Goal: Task Accomplishment & Management: Use online tool/utility

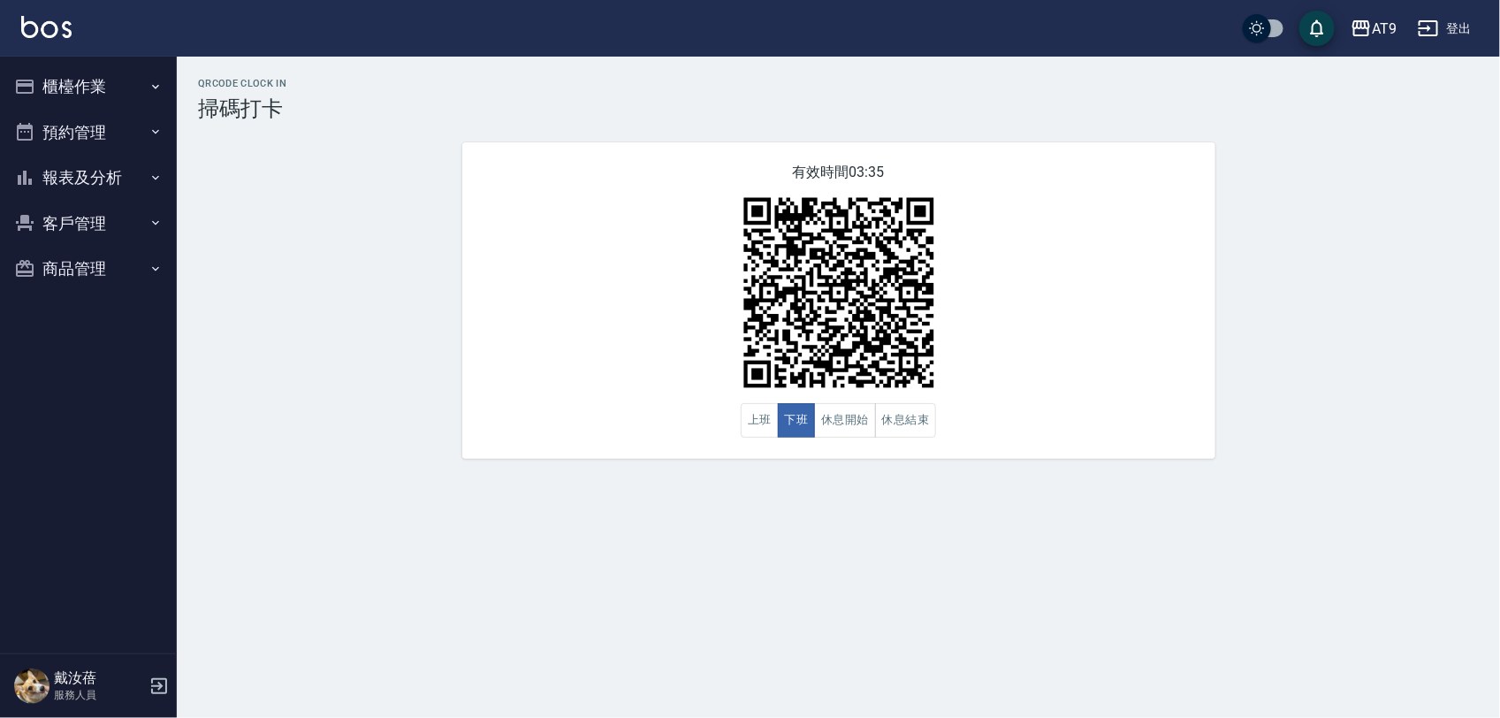
click at [1429, 33] on icon "button" at bounding box center [1428, 28] width 21 height 21
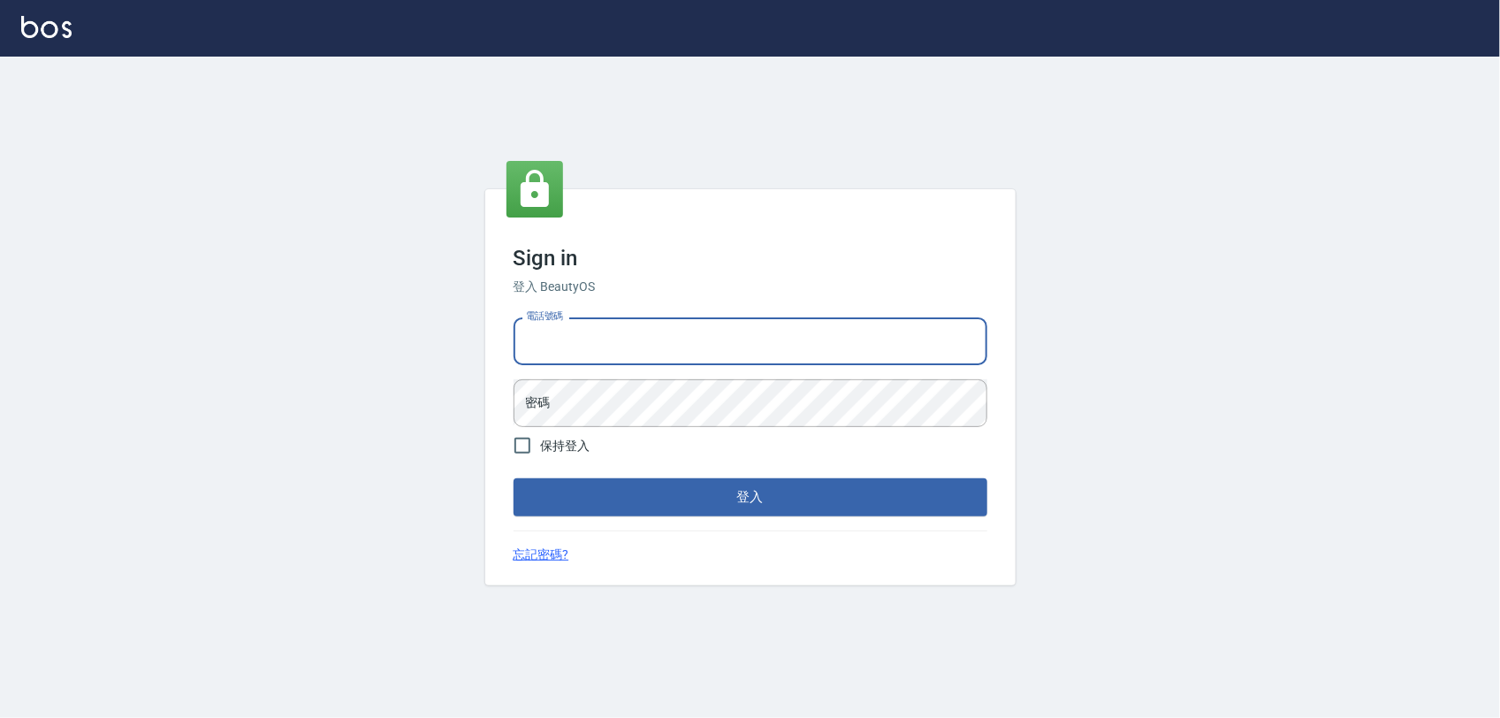
click at [632, 349] on input "電話號碼" at bounding box center [750, 341] width 474 height 48
type input "0968065108"
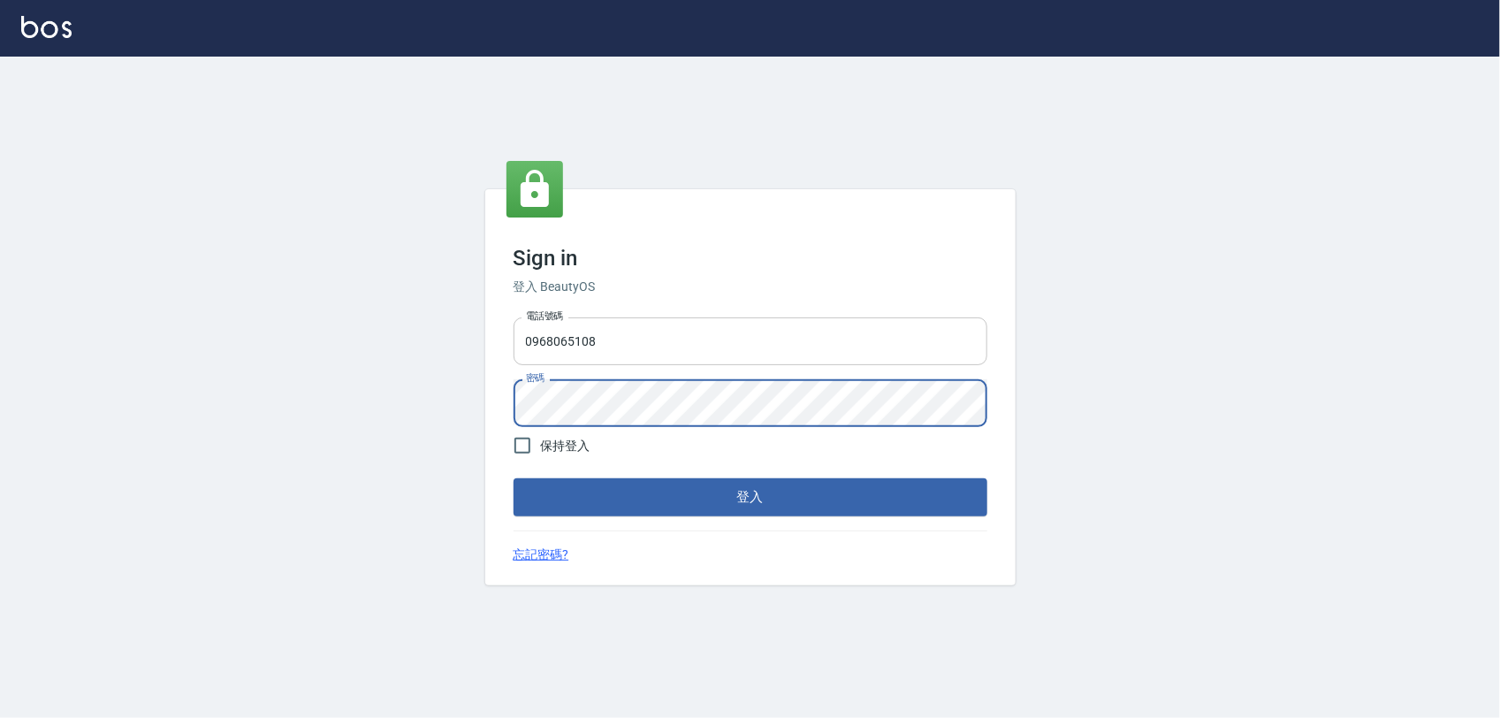
click at [513, 478] on button "登入" at bounding box center [750, 496] width 474 height 37
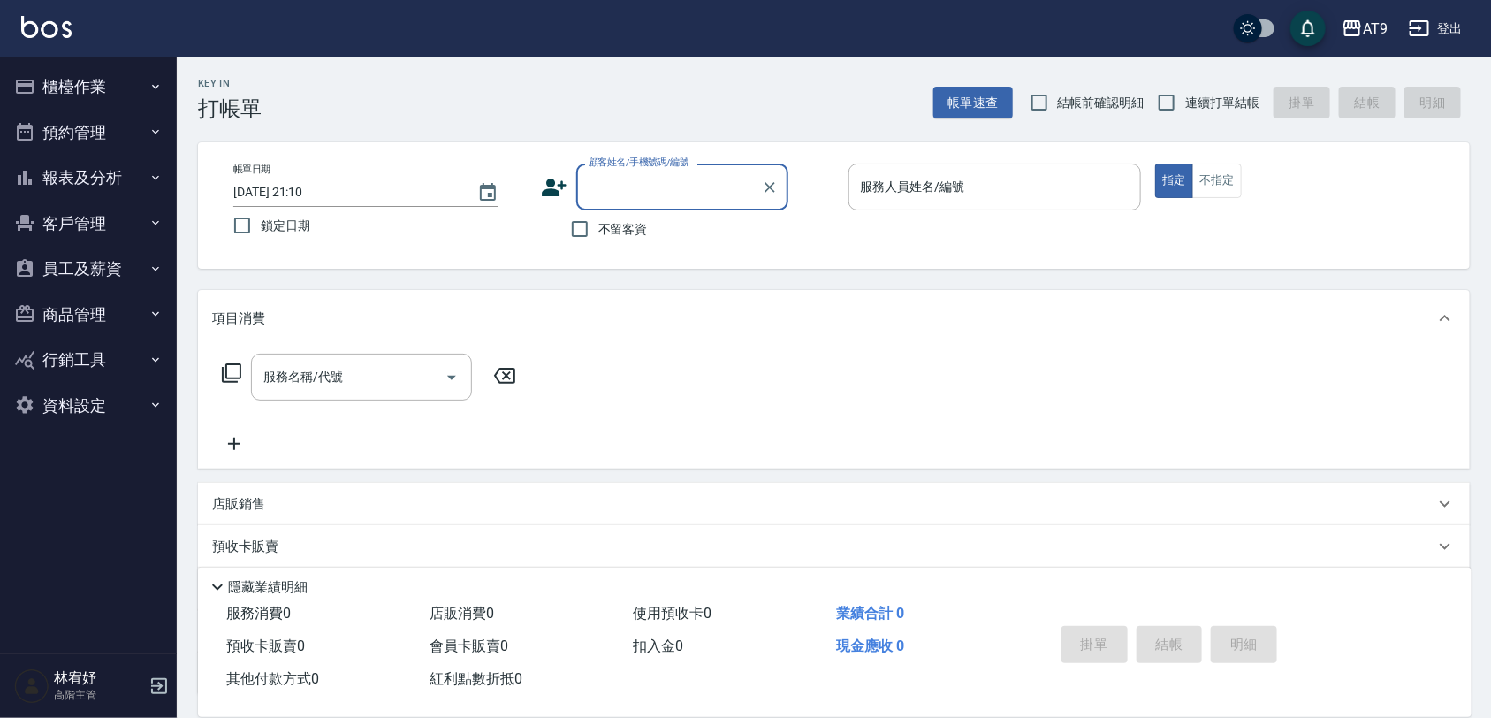
click at [634, 232] on span "不留客資" at bounding box center [622, 229] width 49 height 19
click at [598, 232] on input "不留客資" at bounding box center [579, 228] width 37 height 37
checkbox input "true"
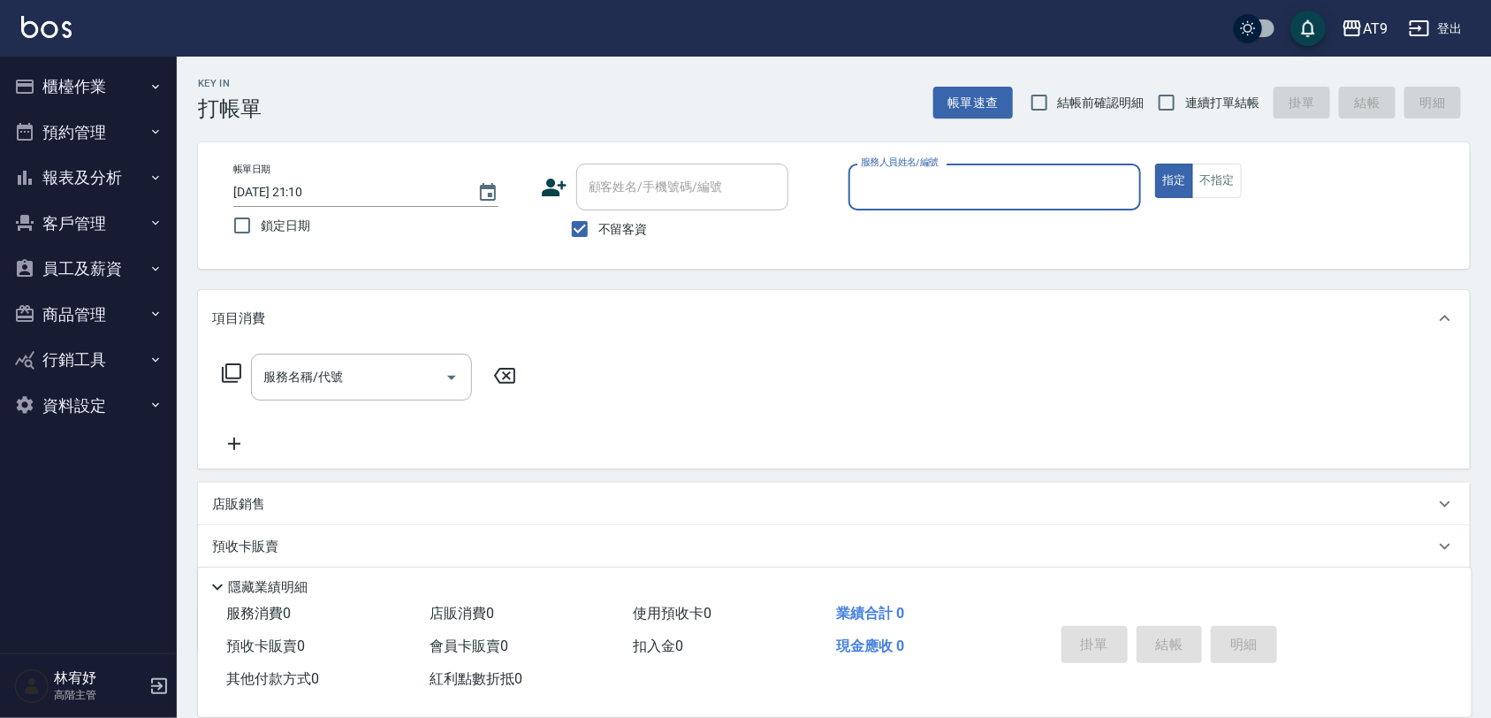
click at [1235, 98] on span "連續打單結帳" at bounding box center [1222, 103] width 74 height 19
click at [1185, 98] on input "連續打單結帳" at bounding box center [1166, 102] width 37 height 37
checkbox input "true"
click at [1084, 174] on input "服務人員姓名/編號" at bounding box center [995, 186] width 278 height 31
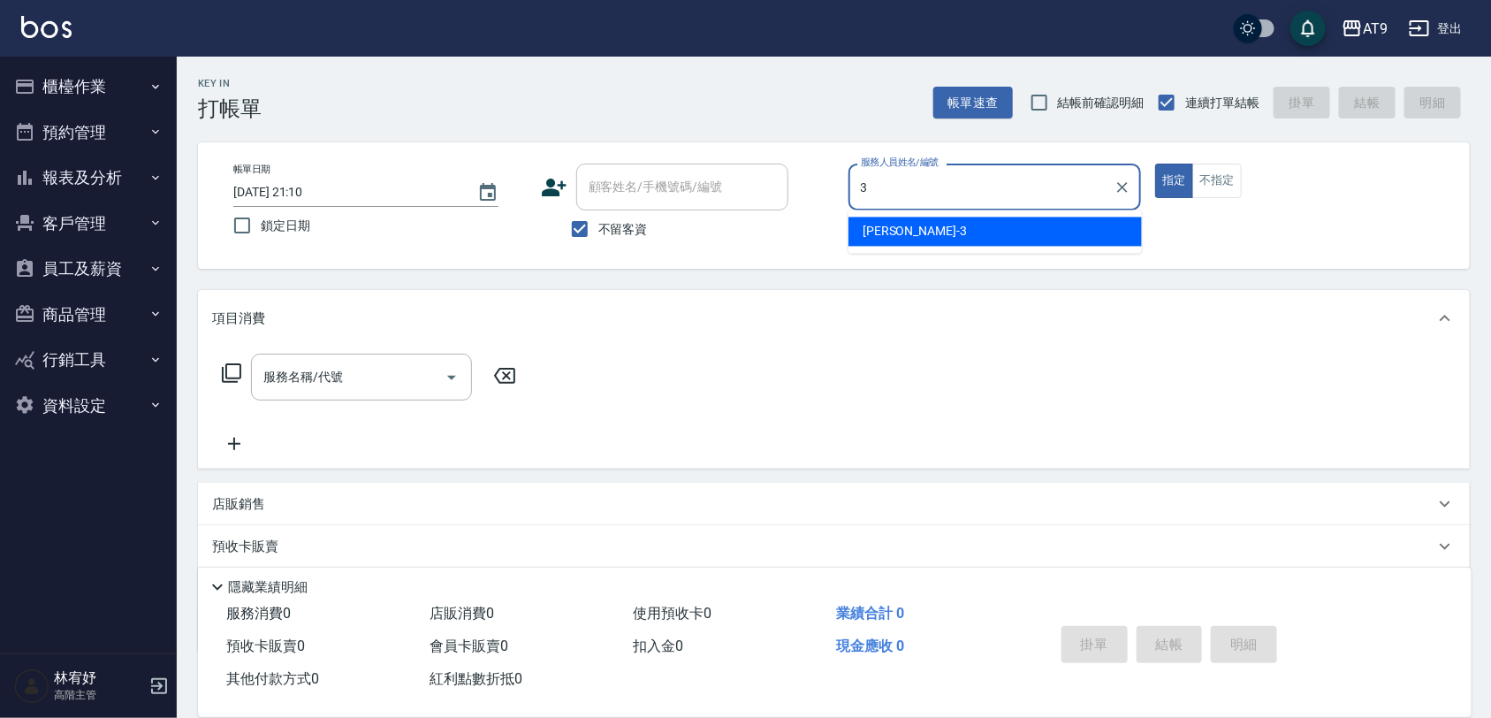
type input "3"
type button "true"
type input "FANNY-3"
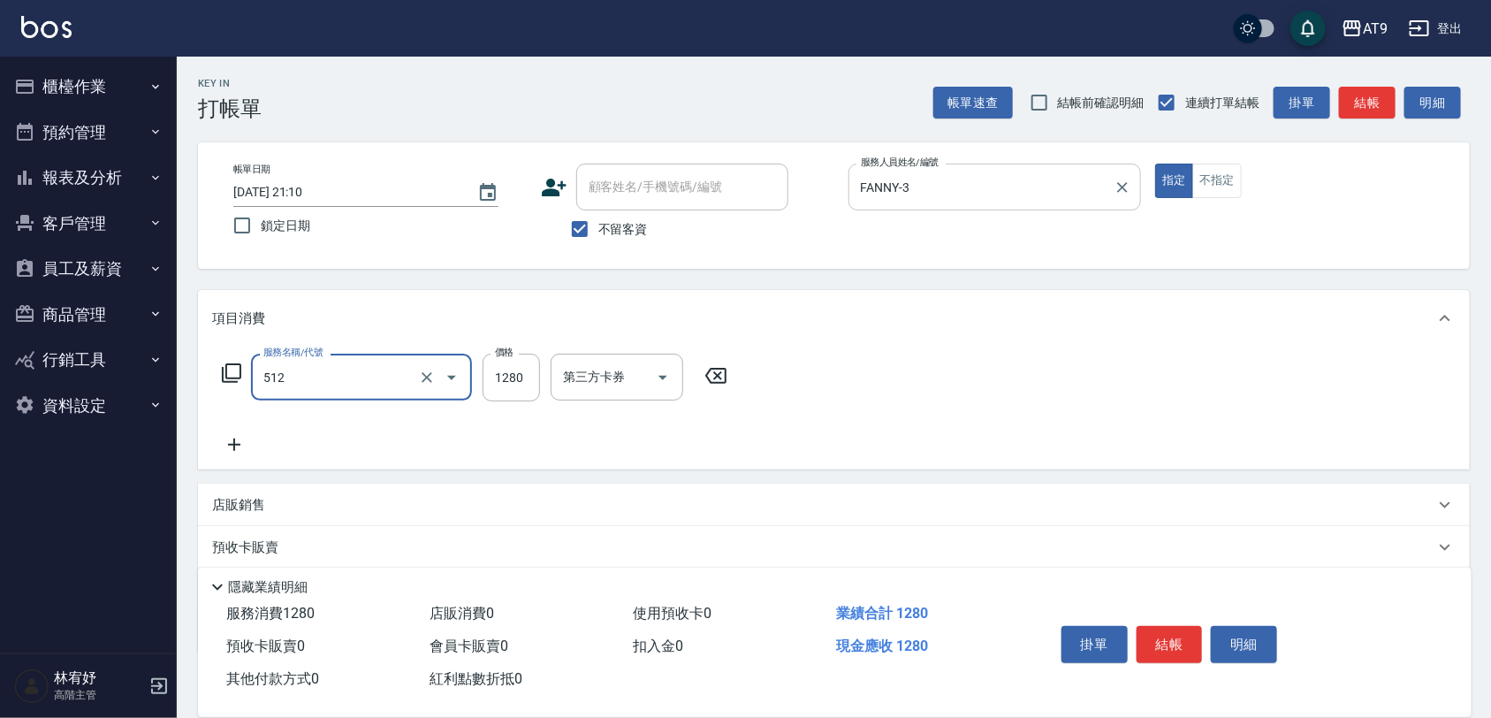
type input "染髮(512)"
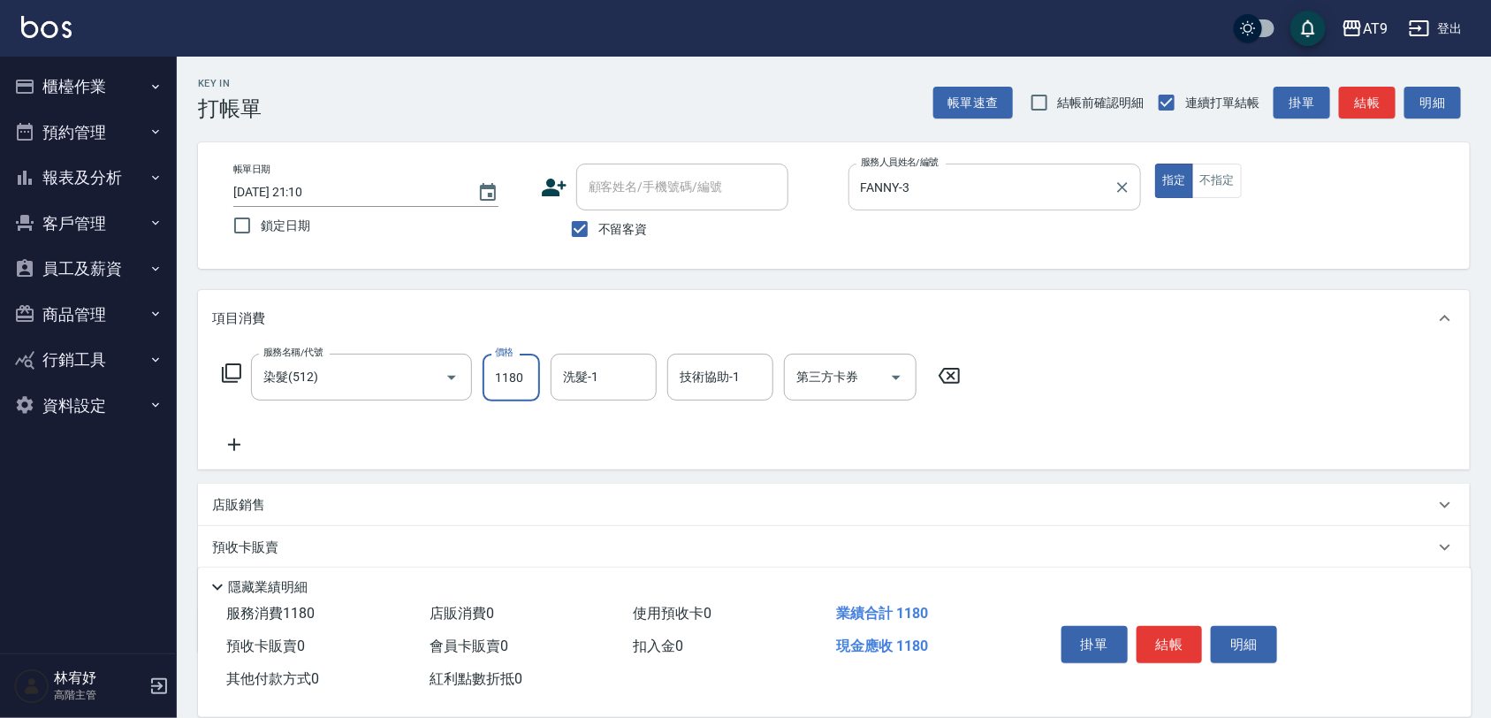
type input "1180"
type input "林智慧-37"
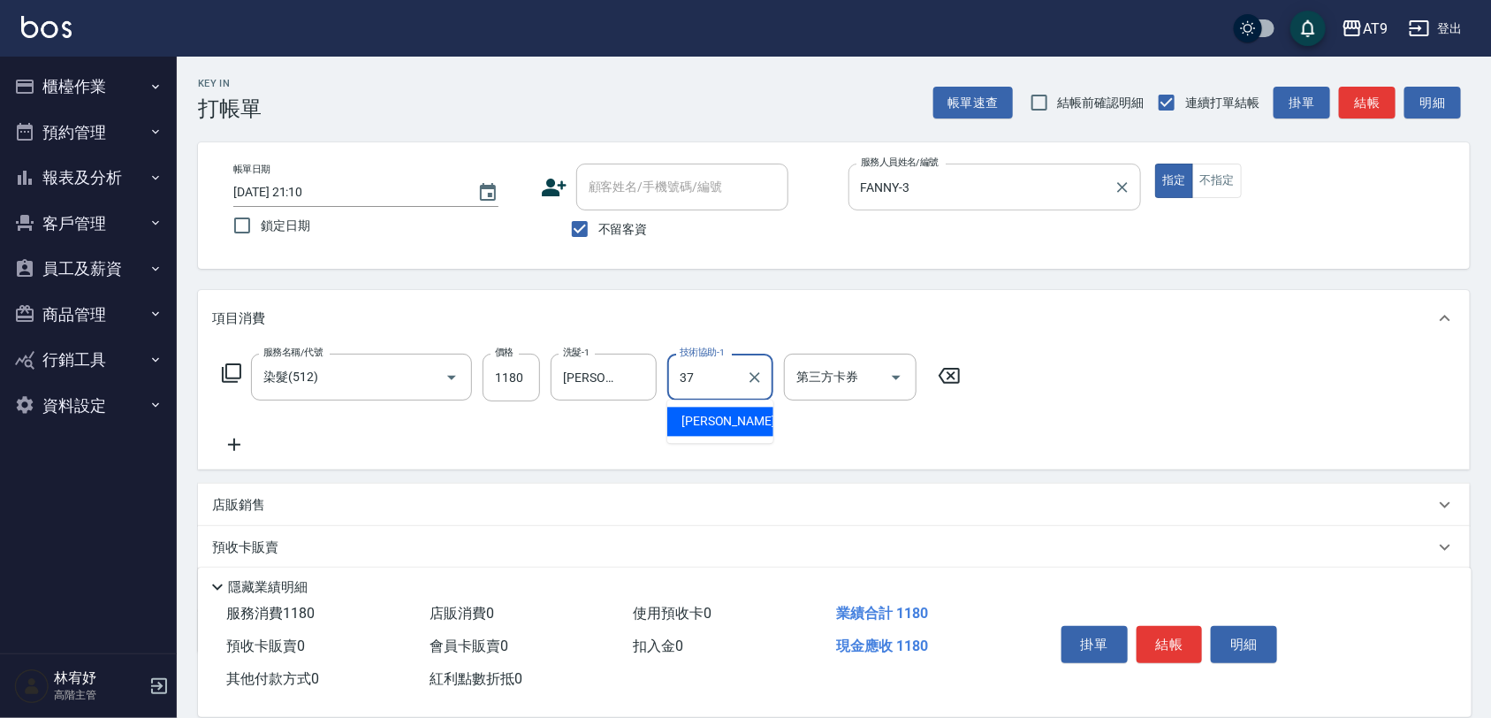
type input "林智慧-37"
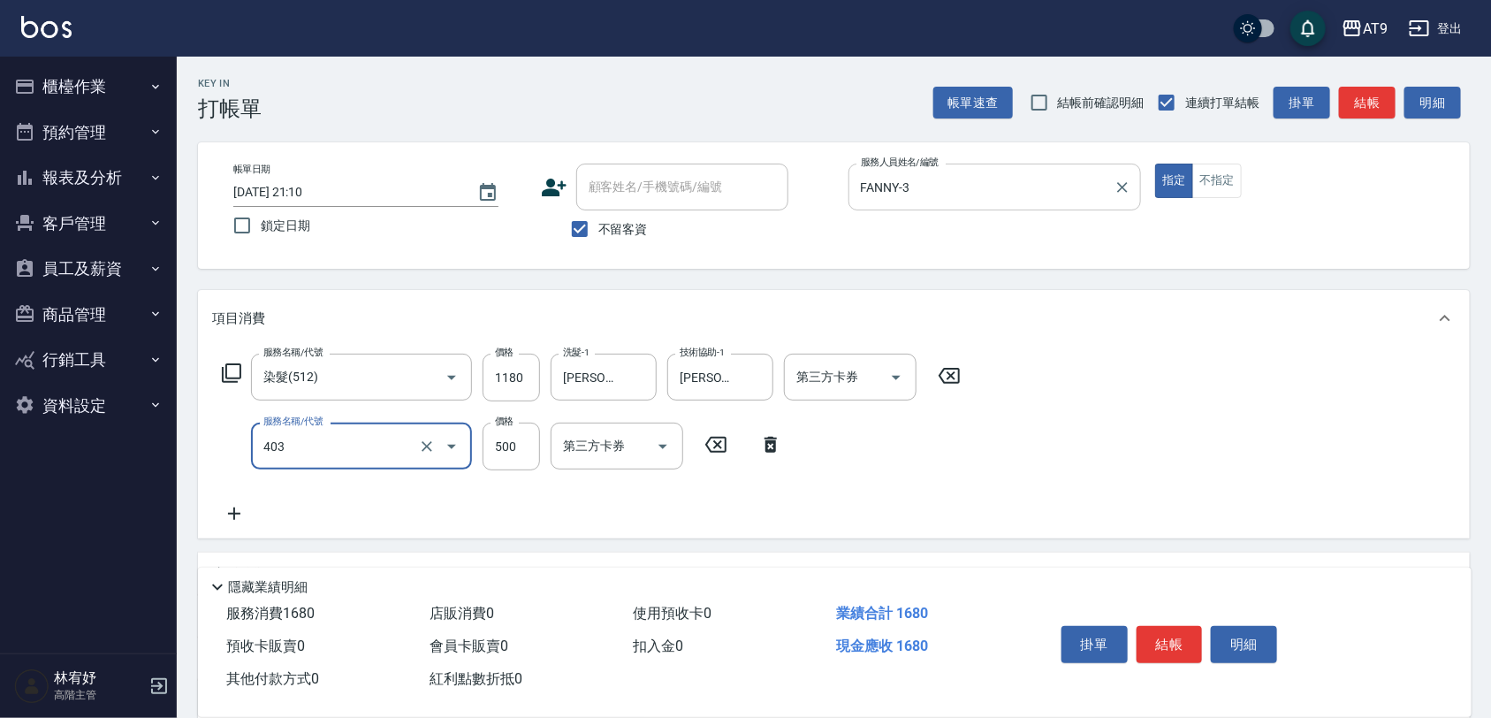
type input "天天護髮(403)"
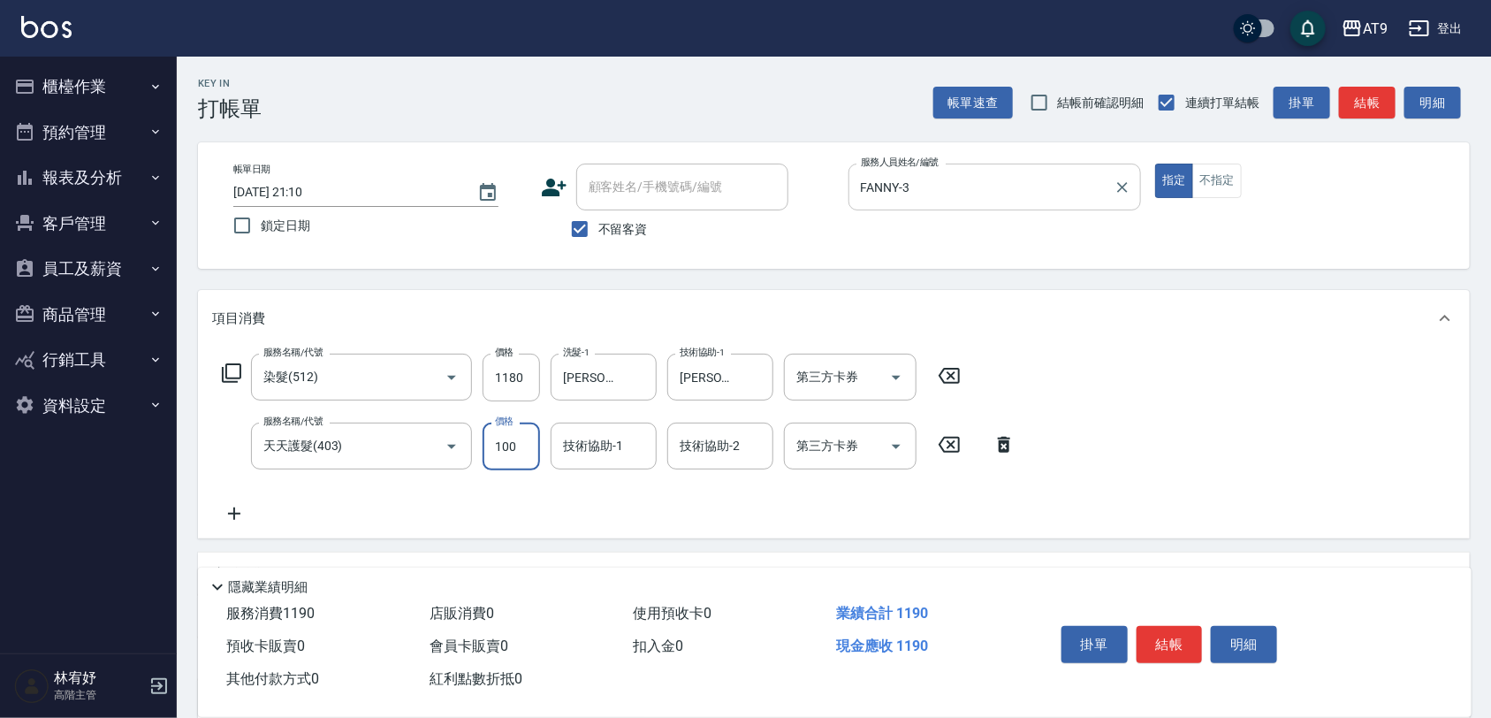
type input "1000"
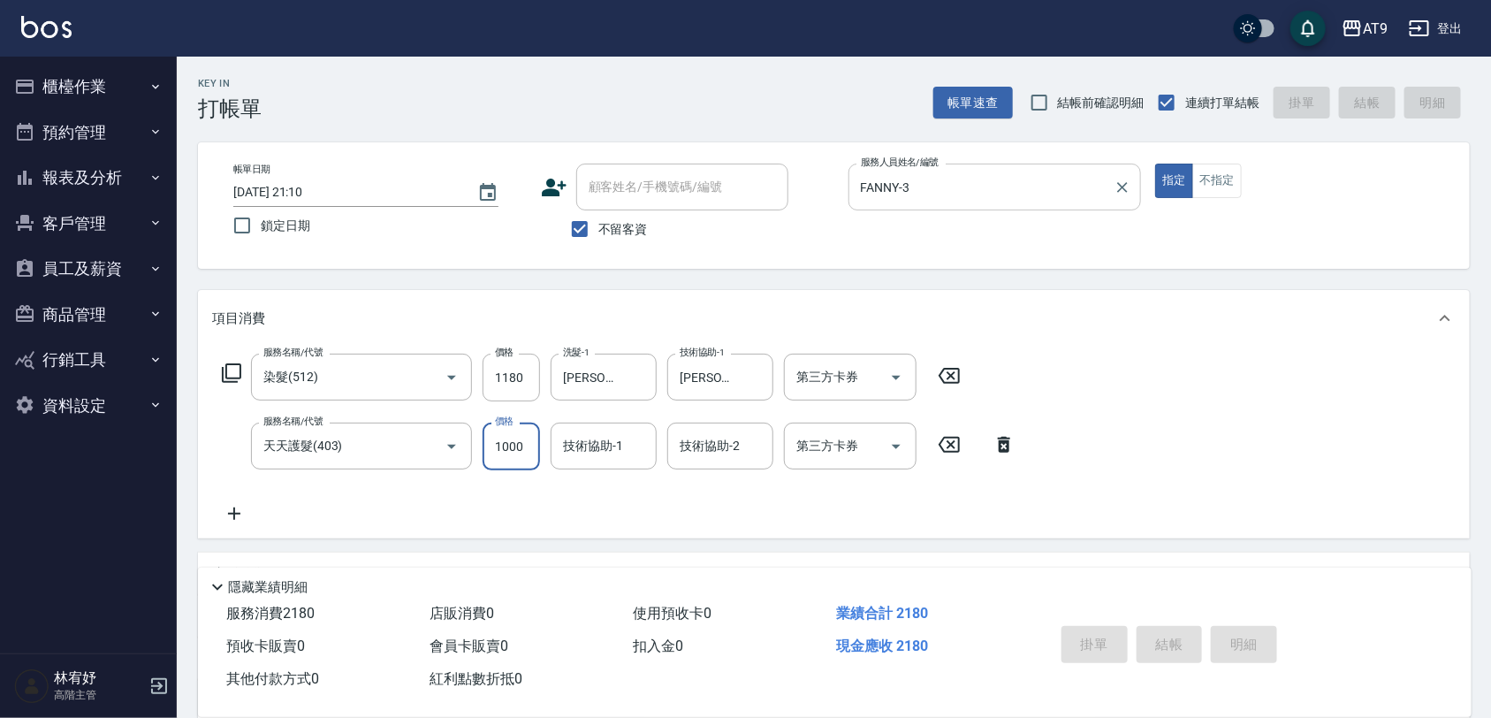
type input "2025/08/20 21:11"
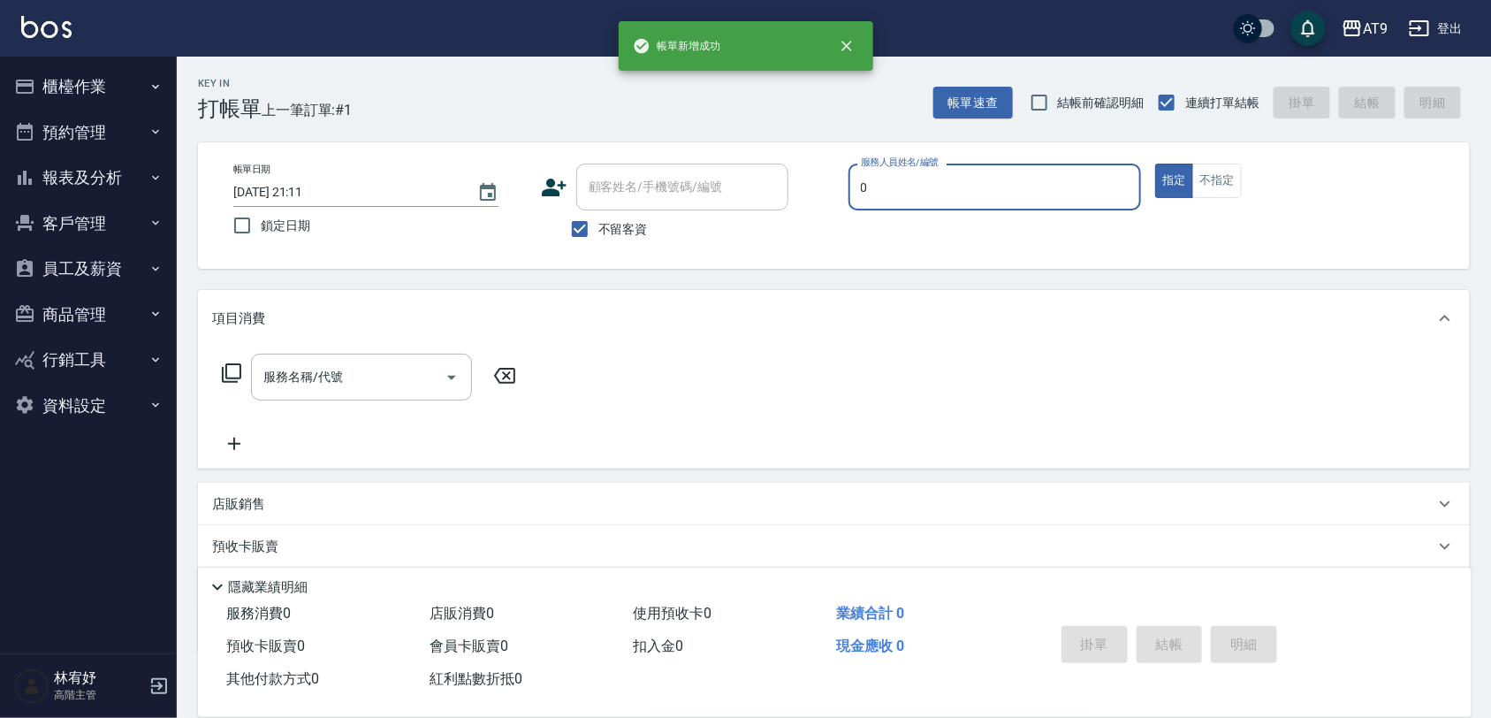
type input "戴汝蓓-0"
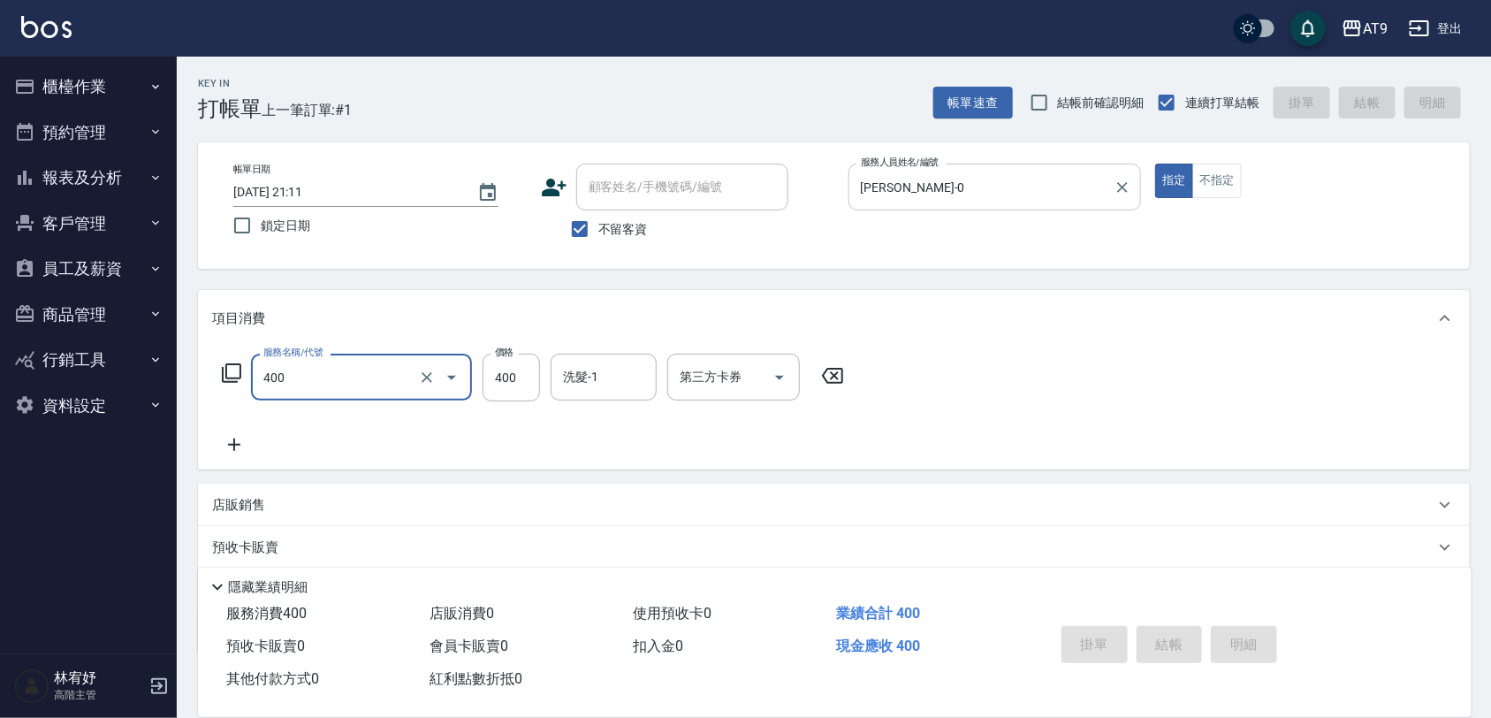
type input "400"
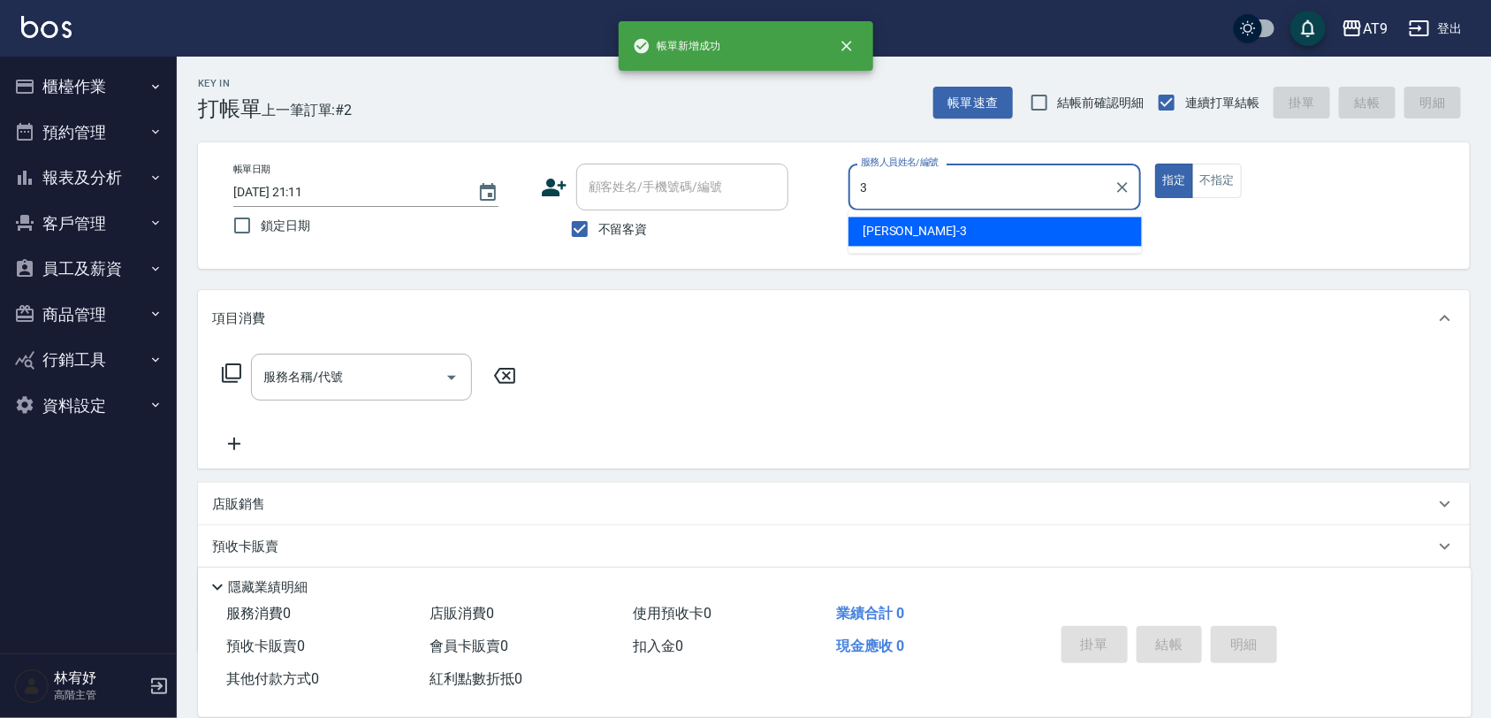
type input "FANNY-3"
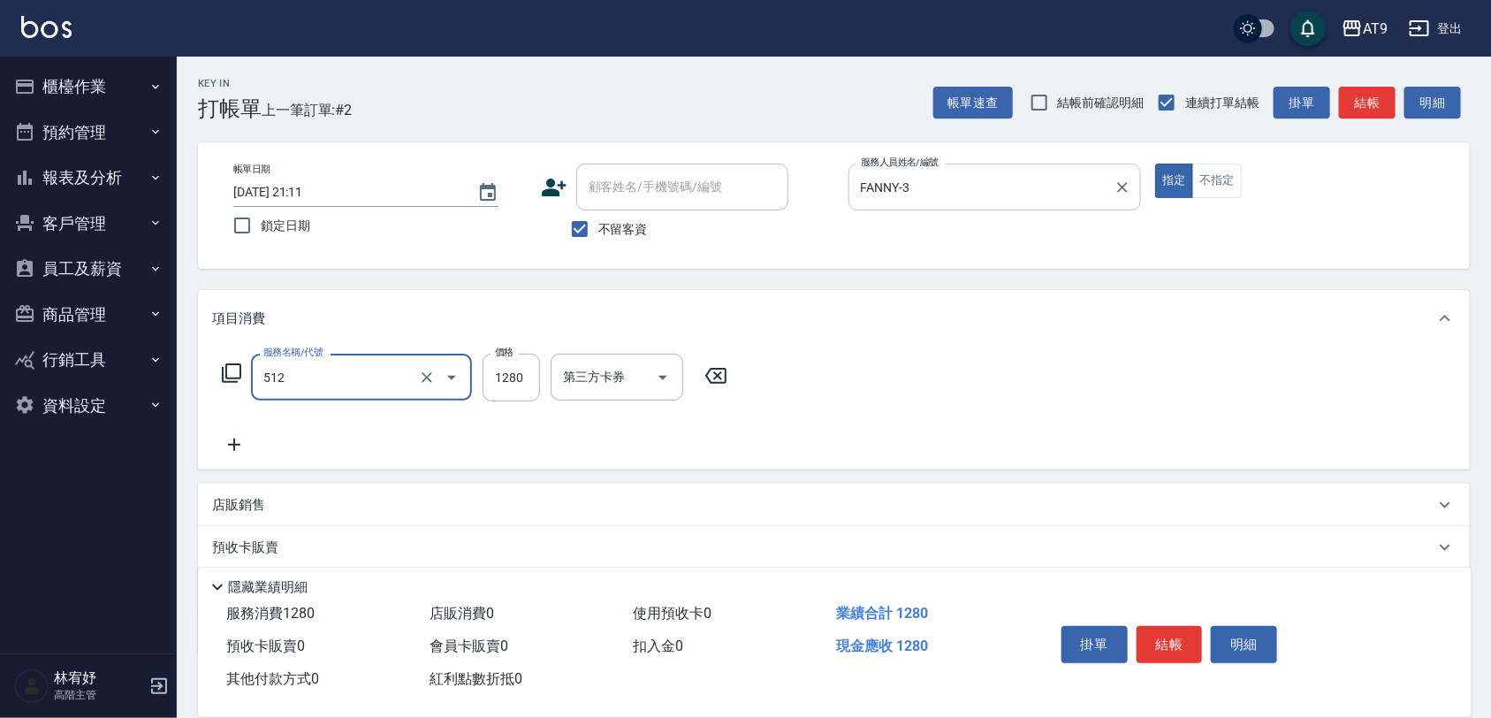
type input "染髮(512)"
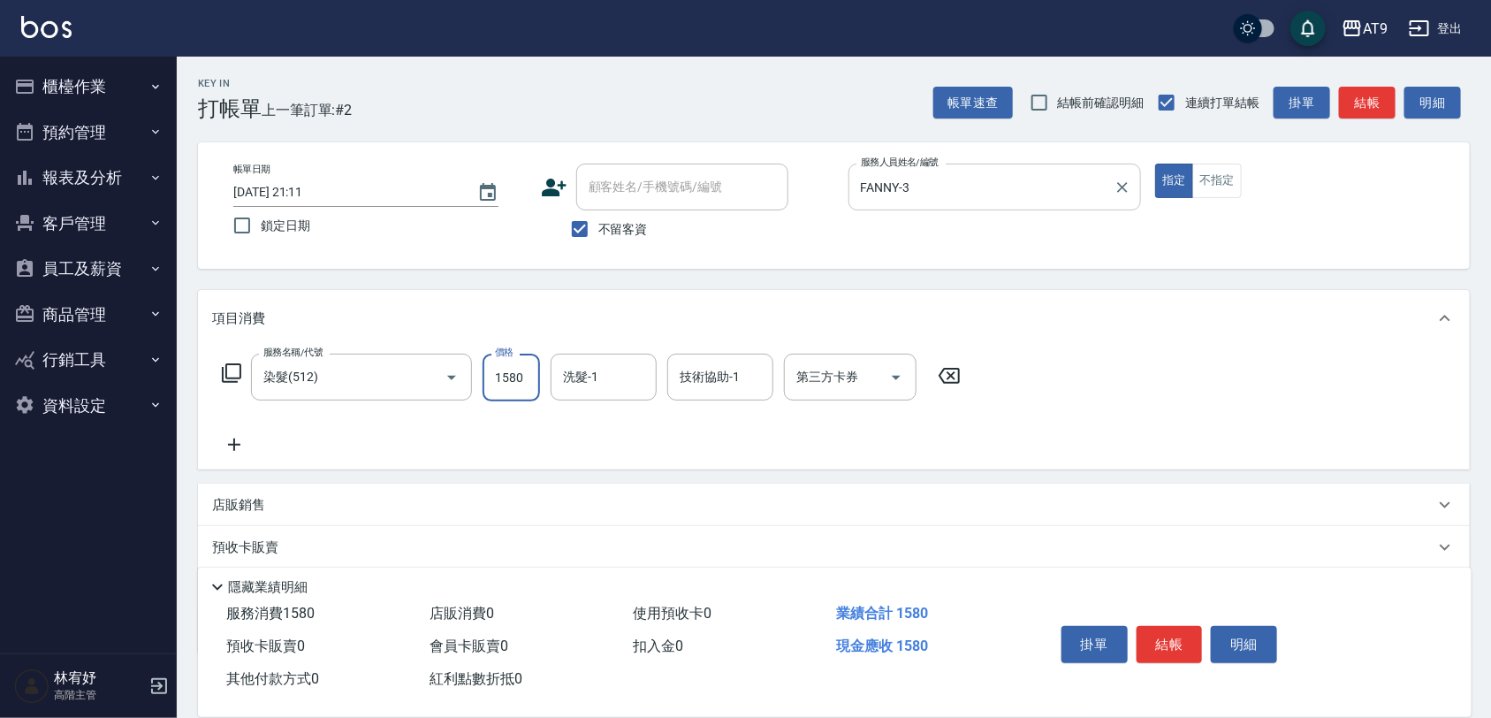
type input "1580"
type input "林智慧-37"
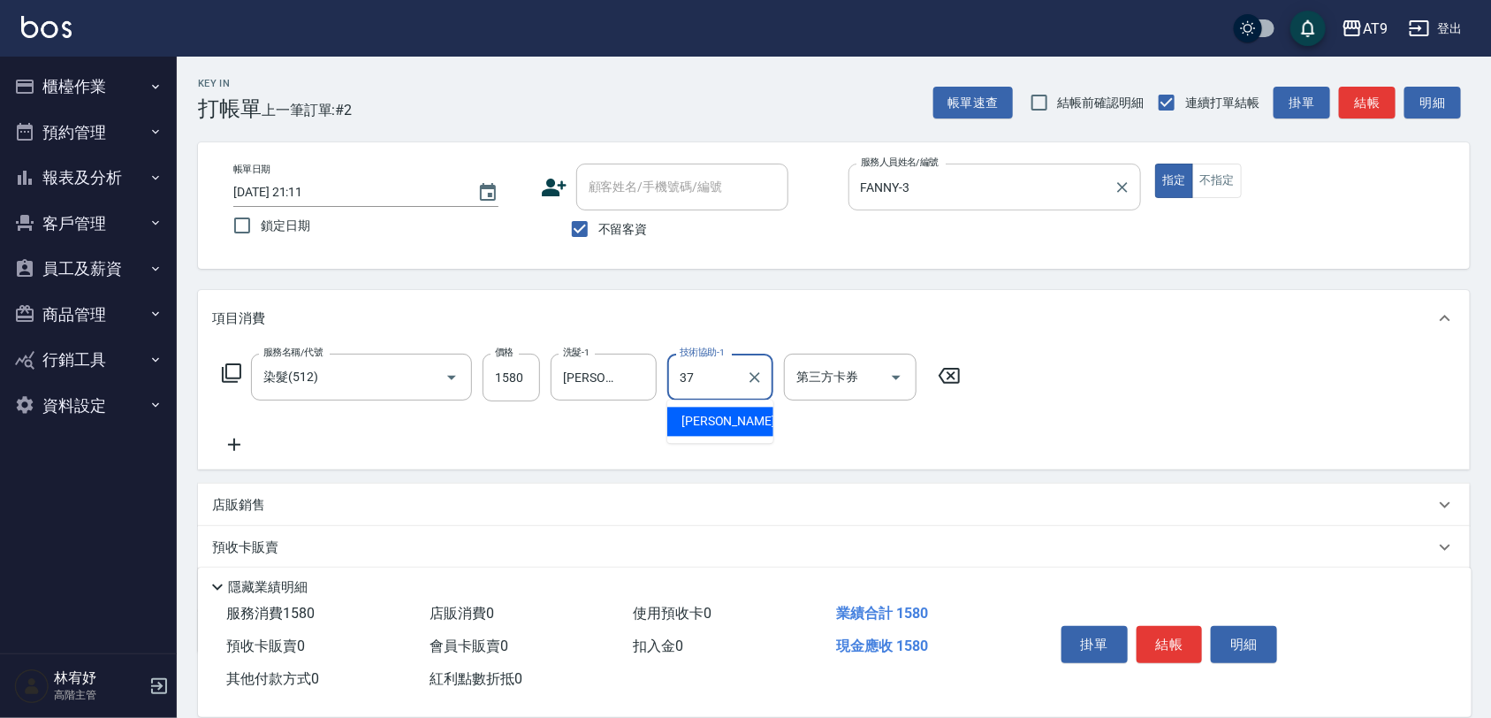
type input "林智慧-37"
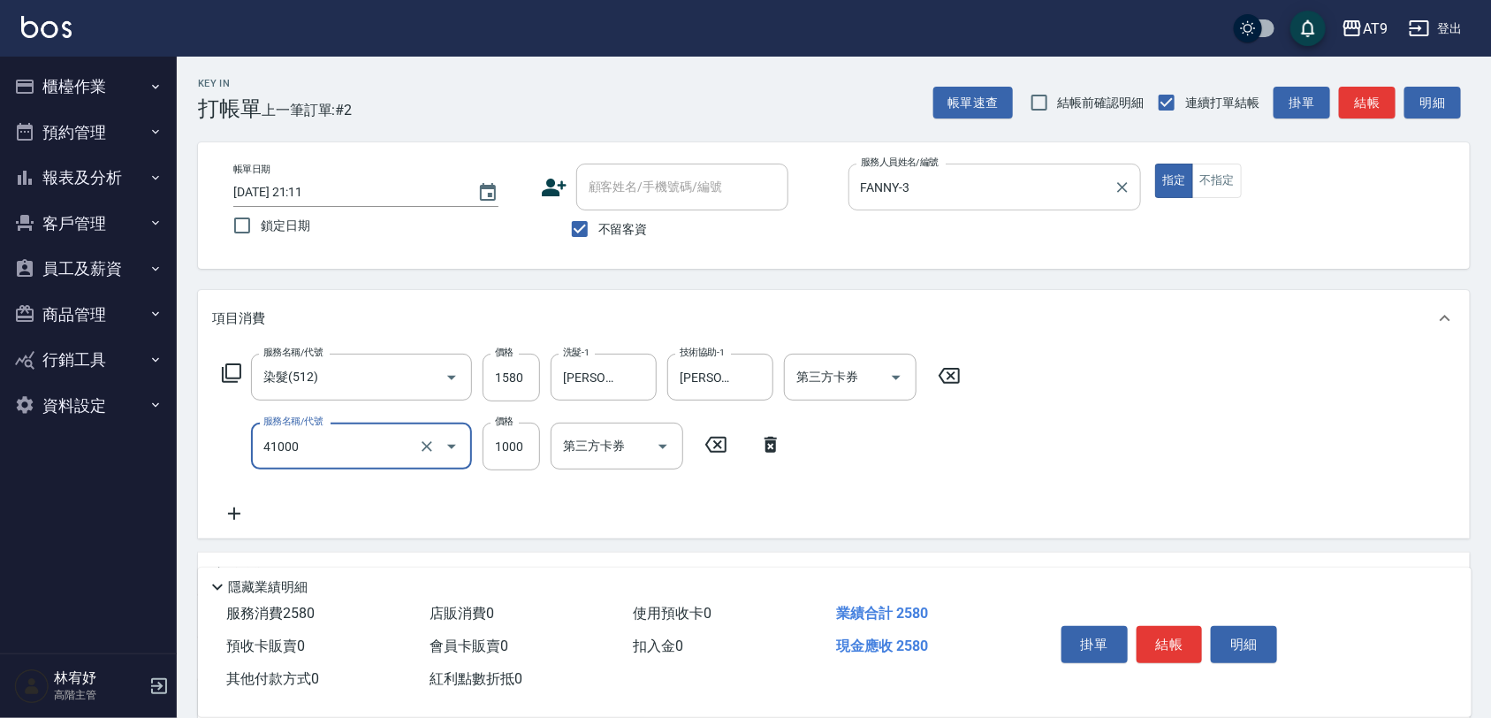
type input "鏡面+1000(41000)"
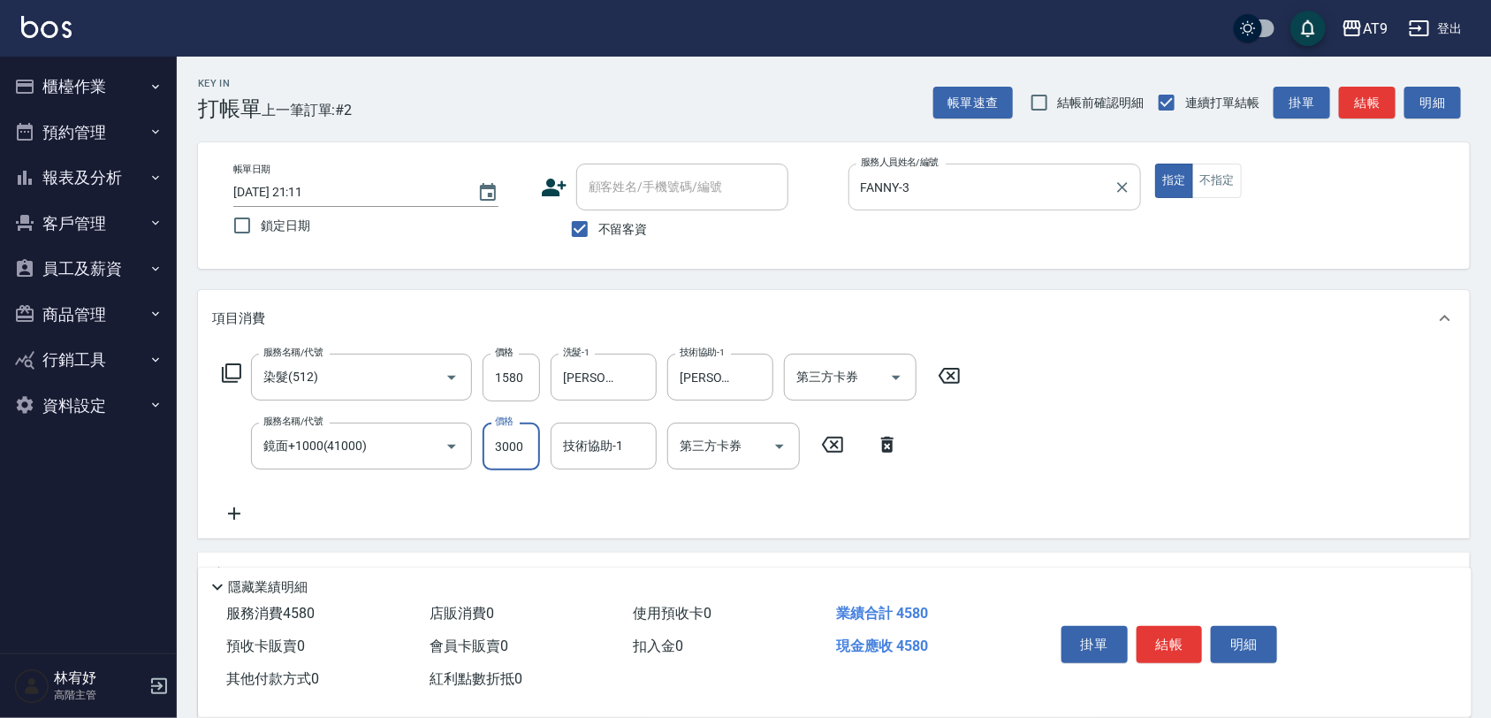
type input "3000"
type input "林智慧-37"
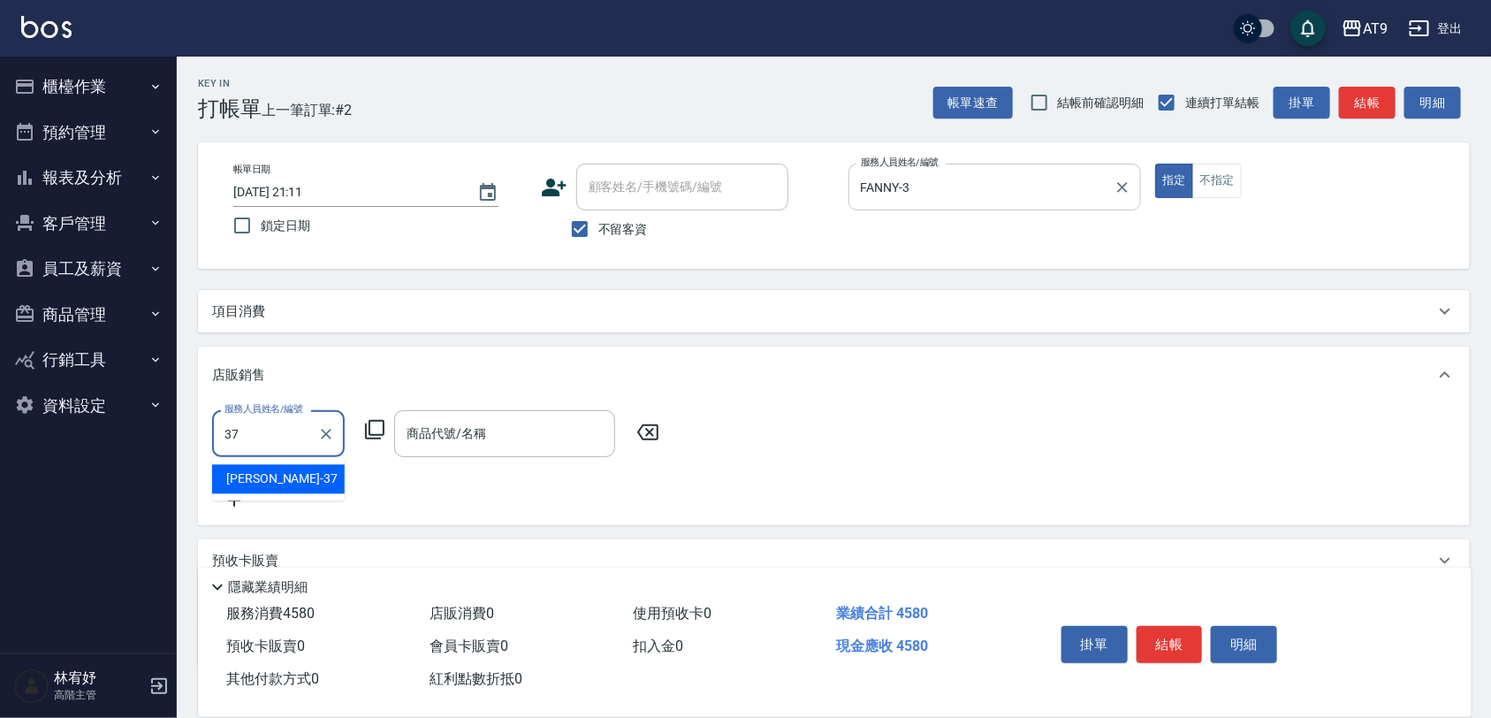
type input "林智慧-37"
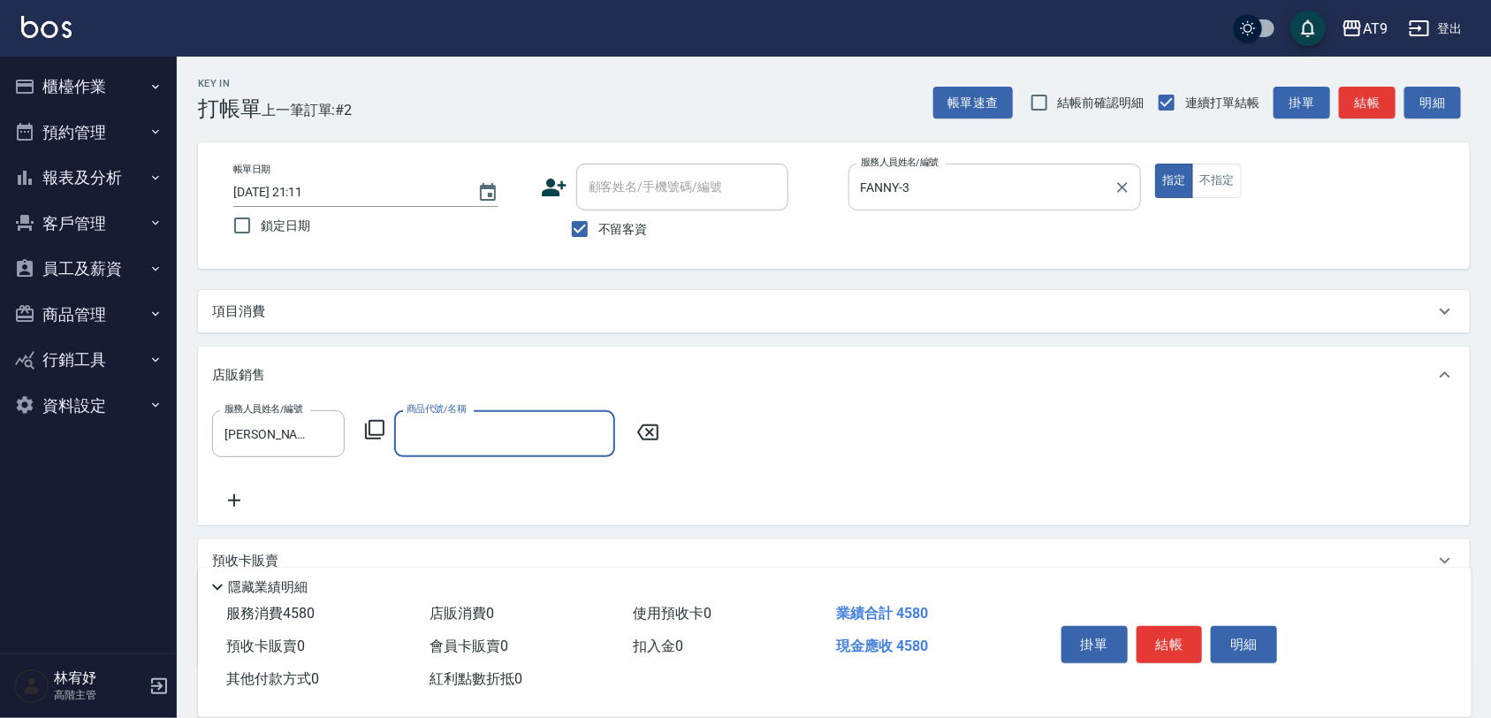
type input "4"
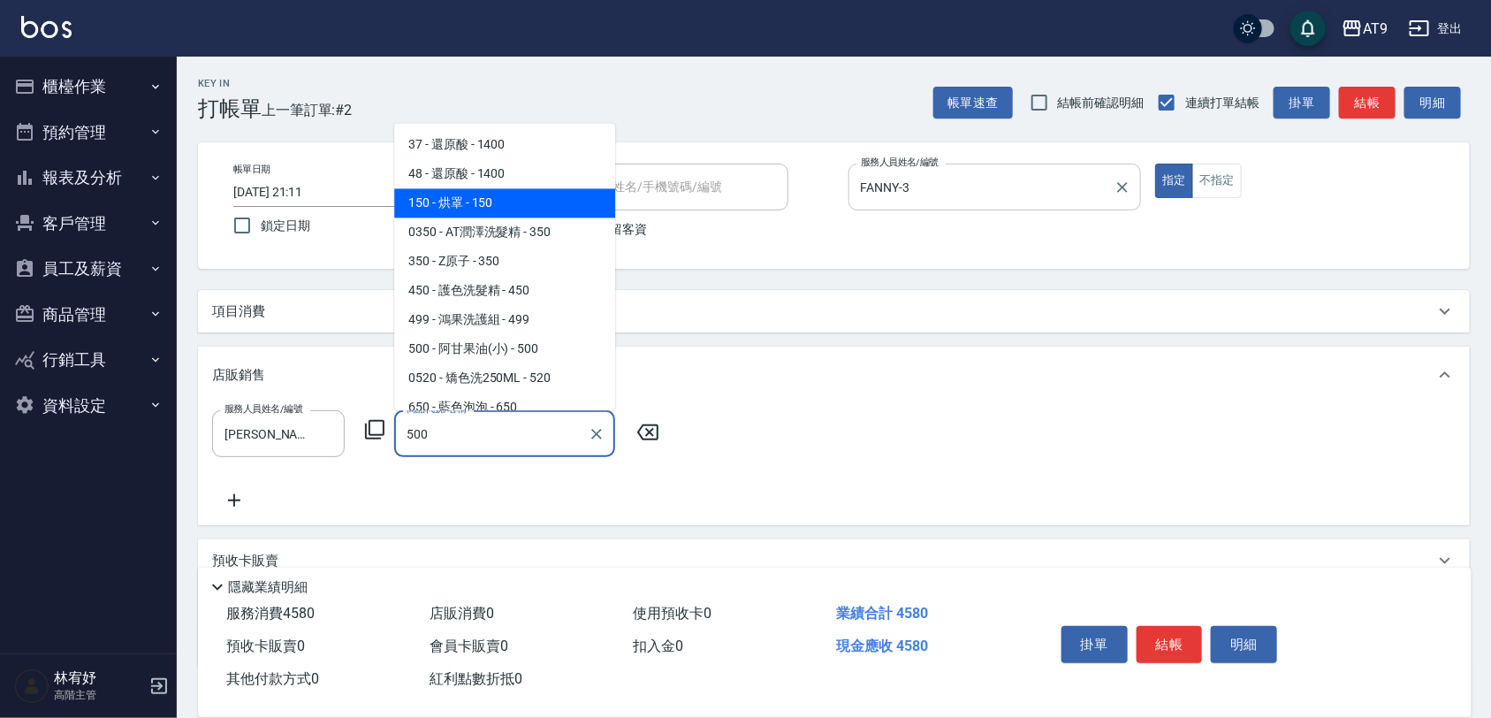
type input "阿甘果油(小)"
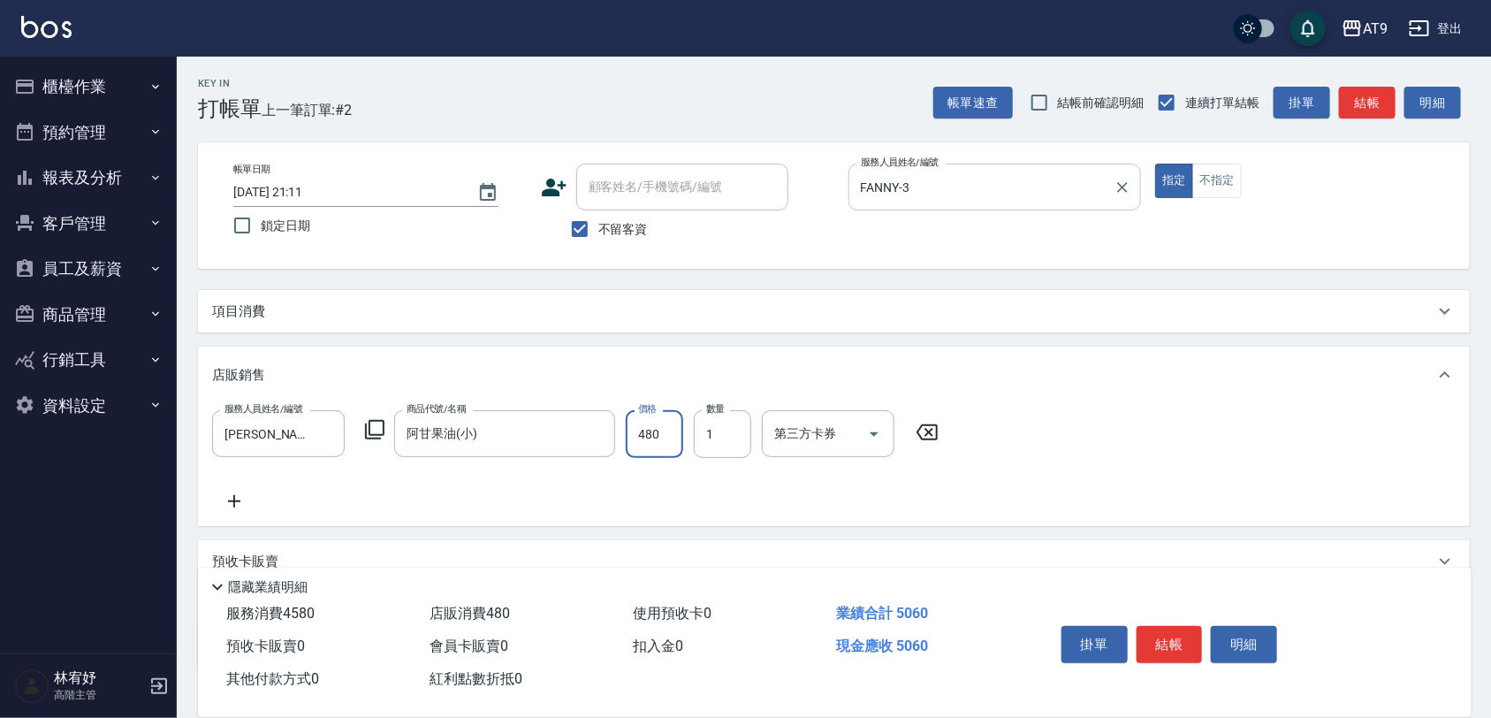
type input "480"
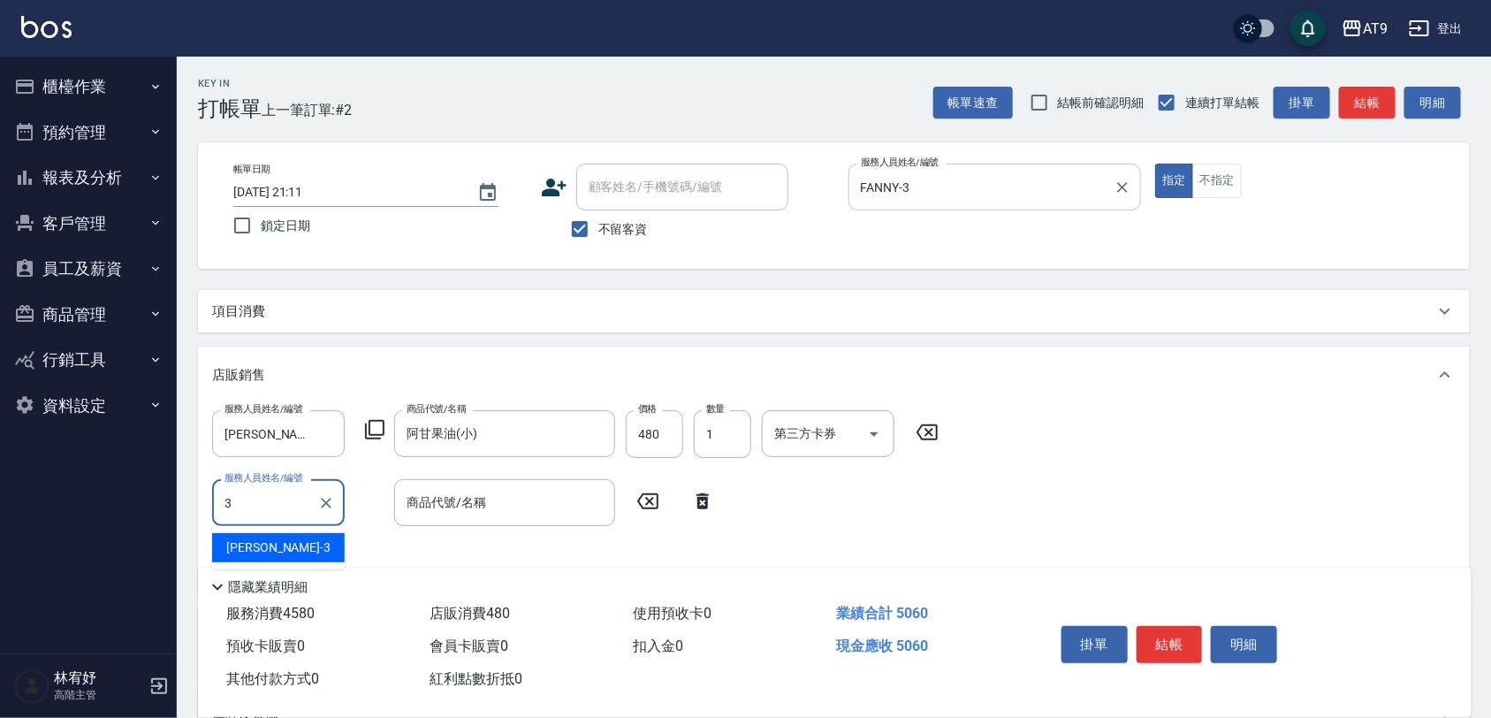
type input "FANNY-3"
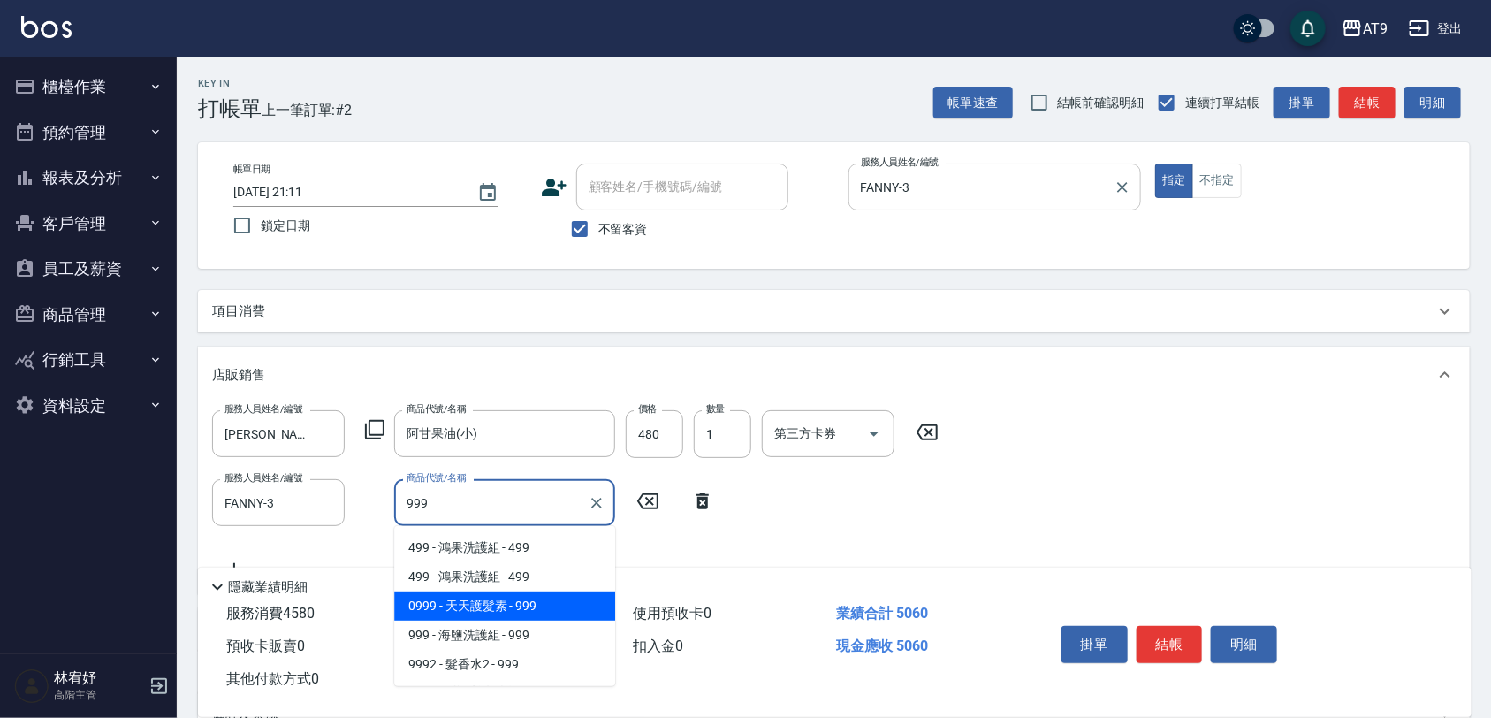
type input "天天護髮素"
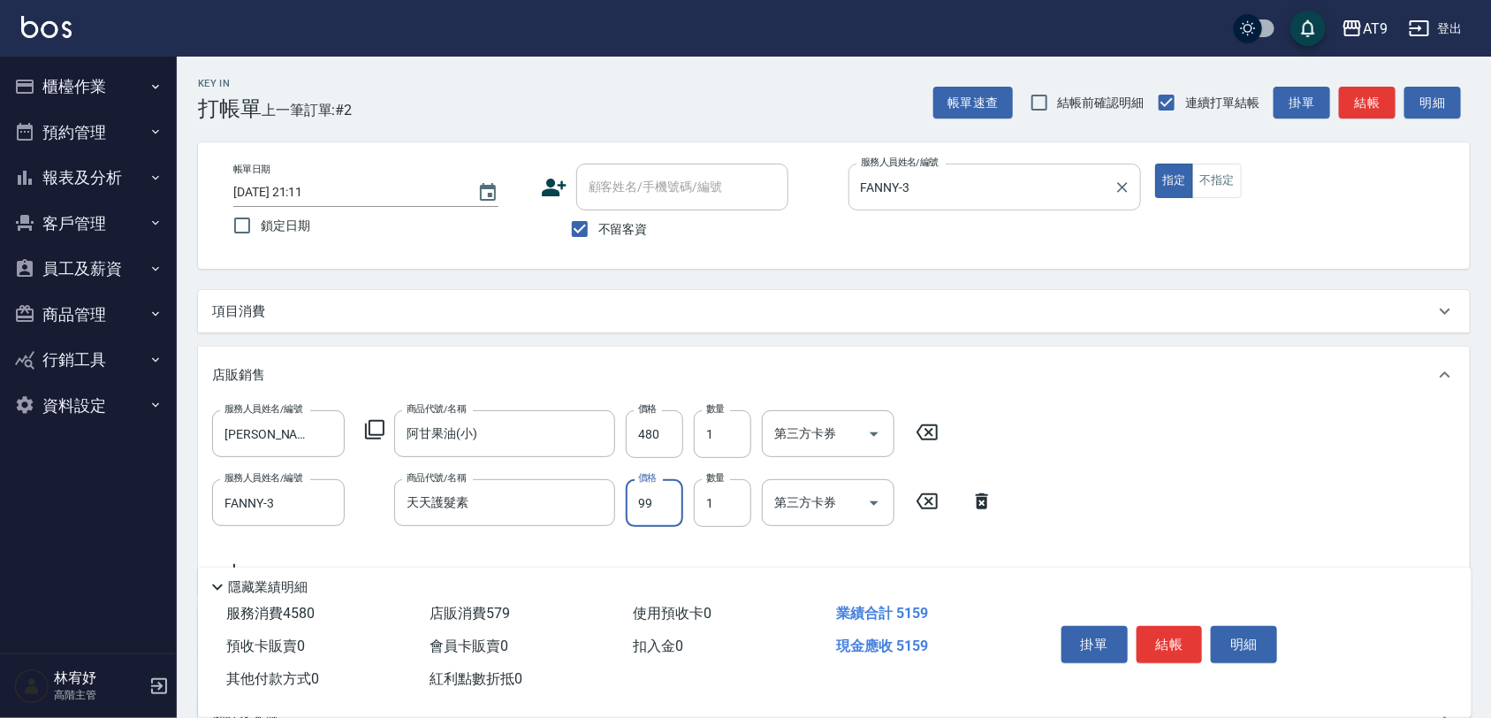
type input "990"
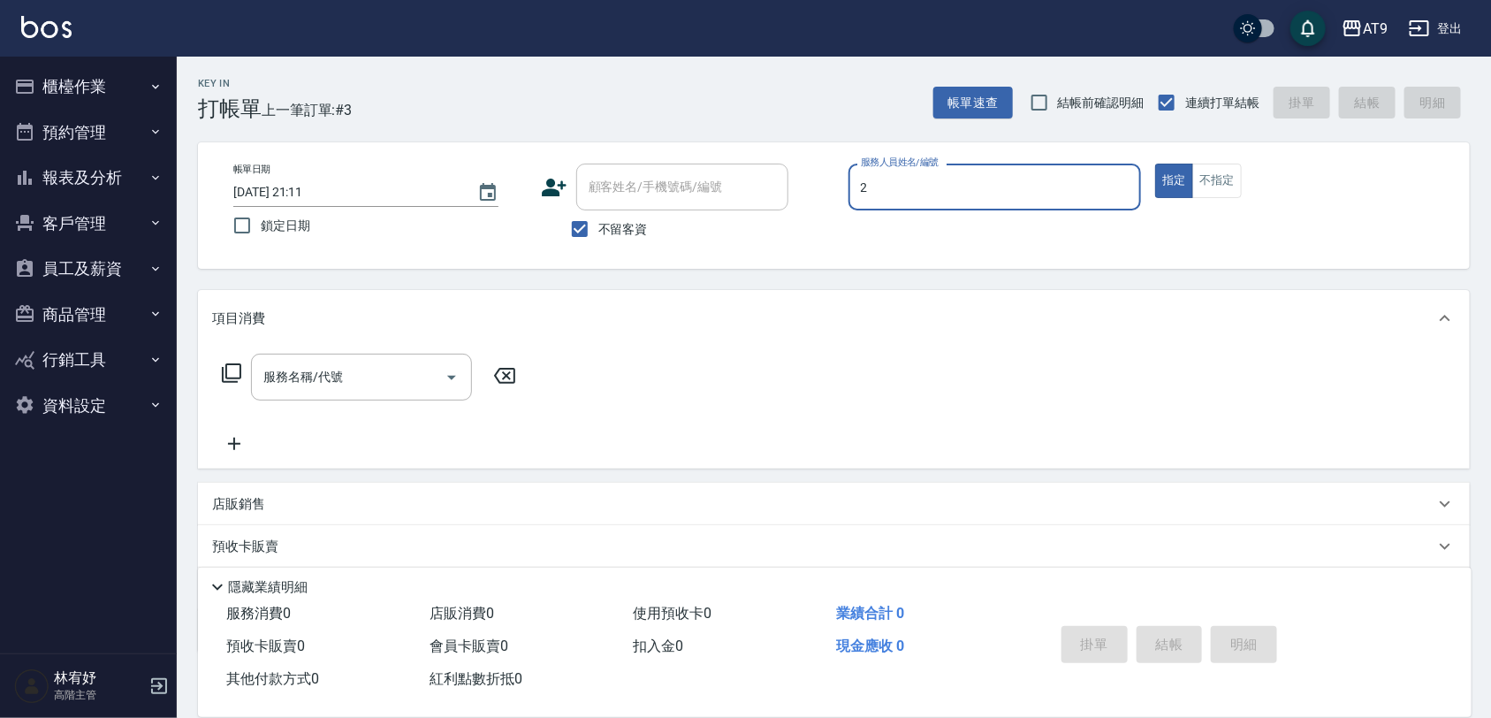
type input "龔雅菁-2"
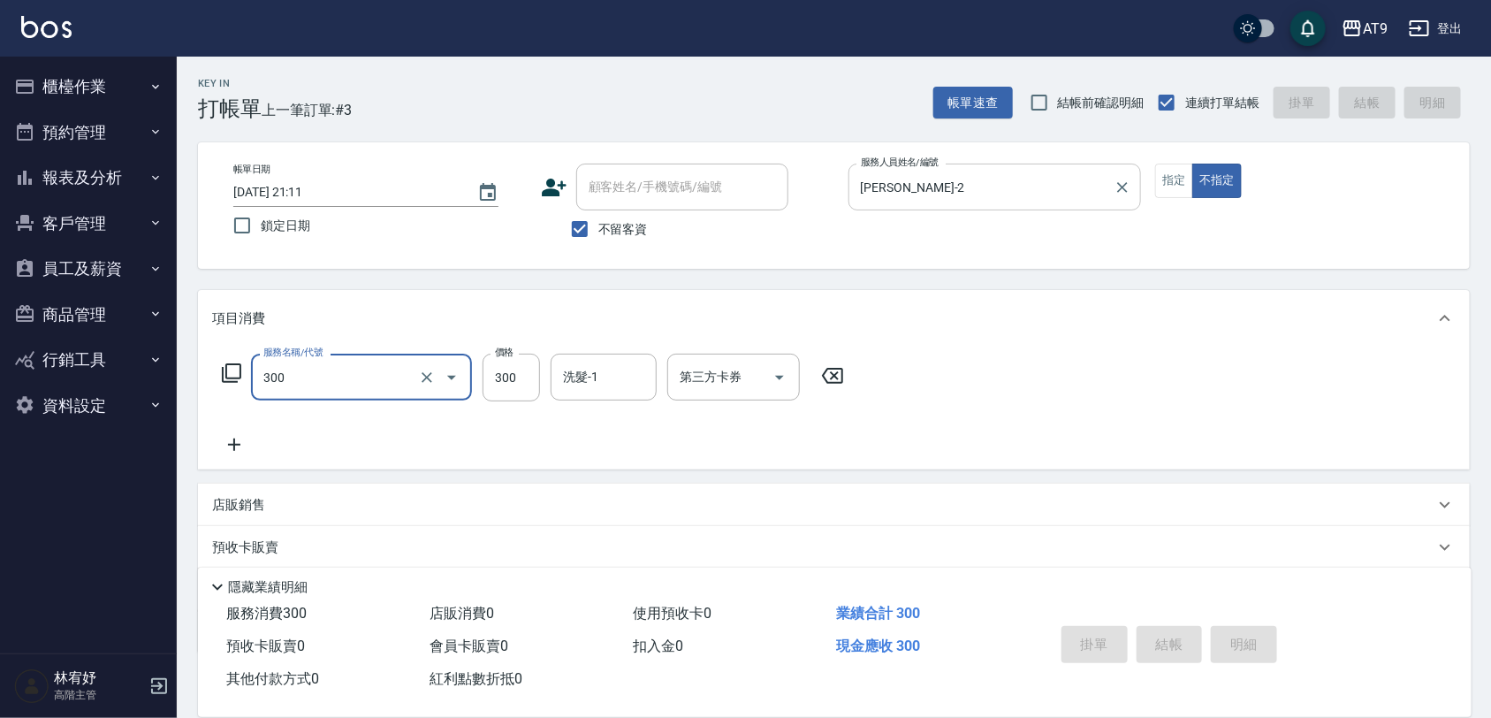
type input "300"
type input "2025/08/20 21:12"
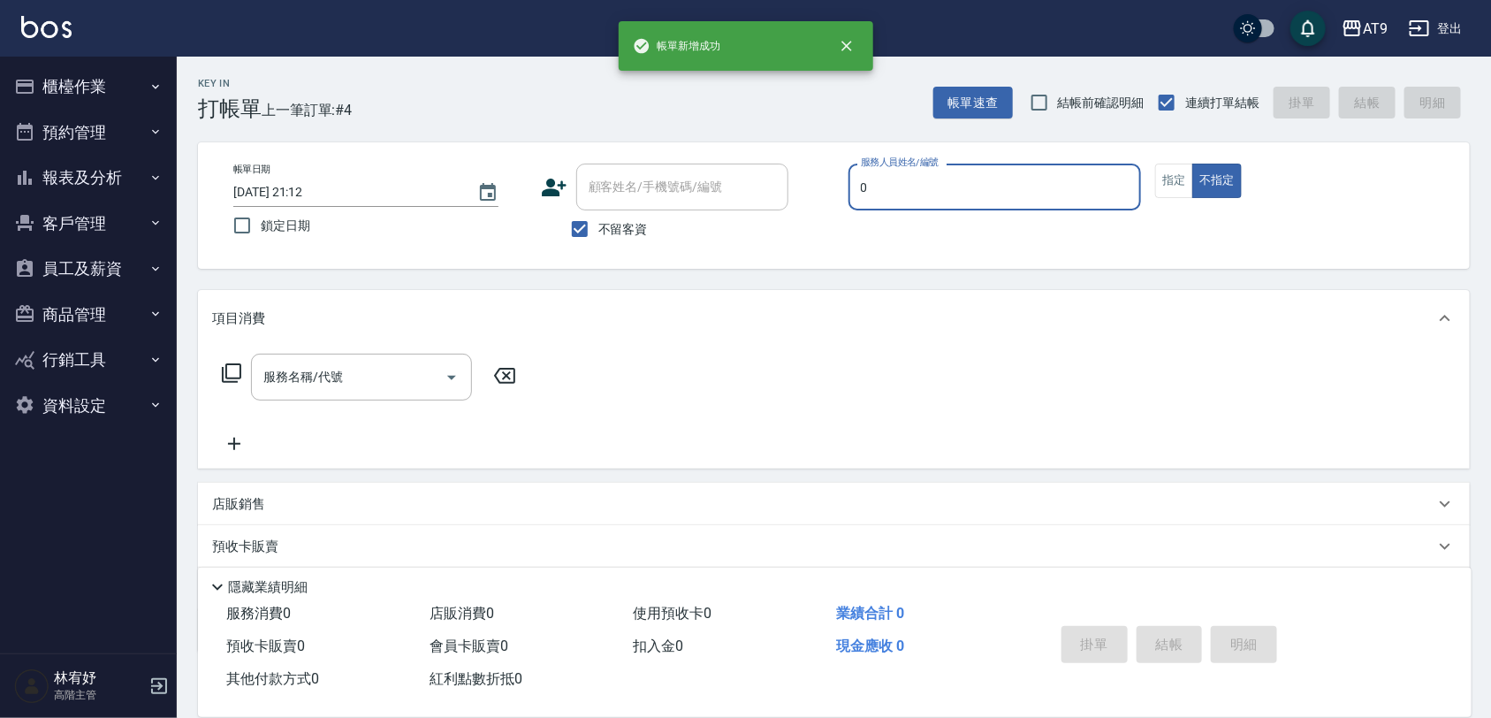
type input "戴汝蓓-0"
type button "false"
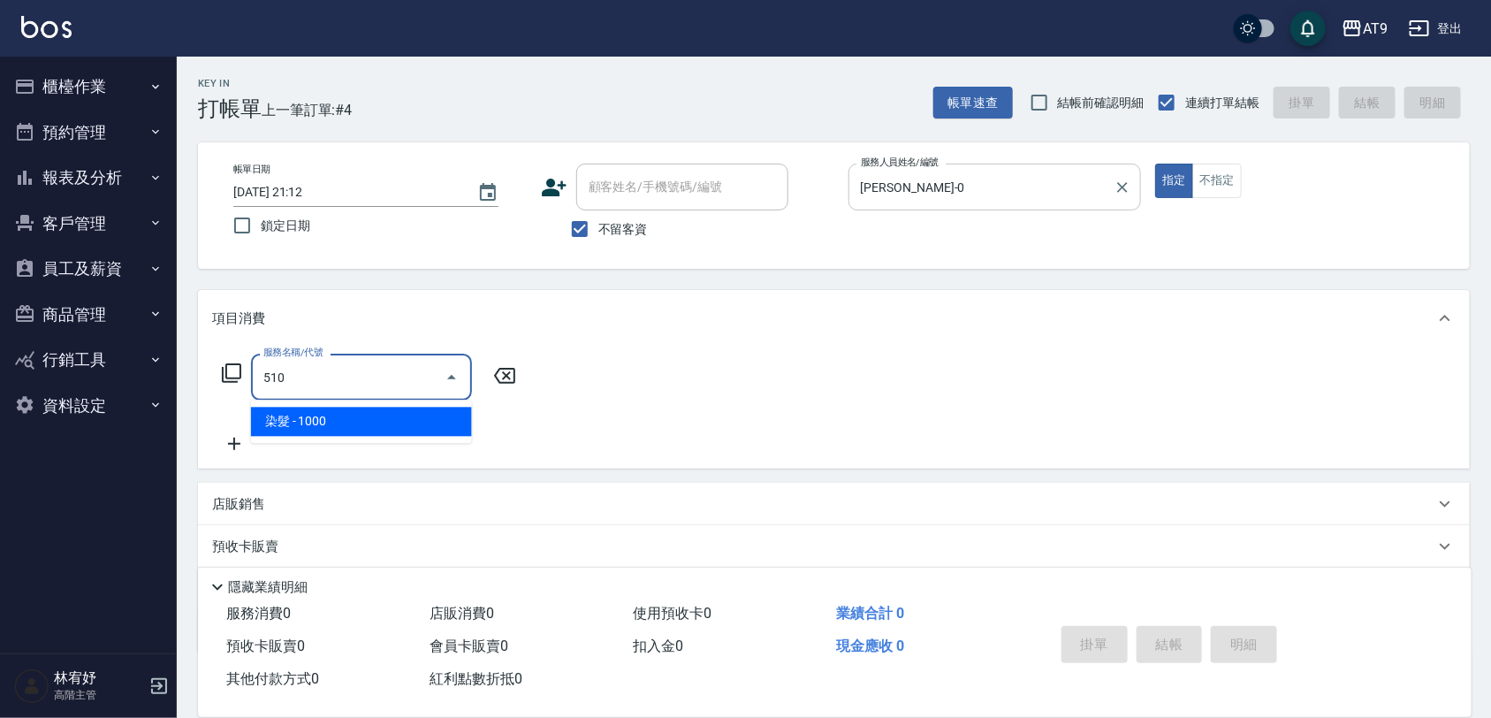
type input "染髮(510)"
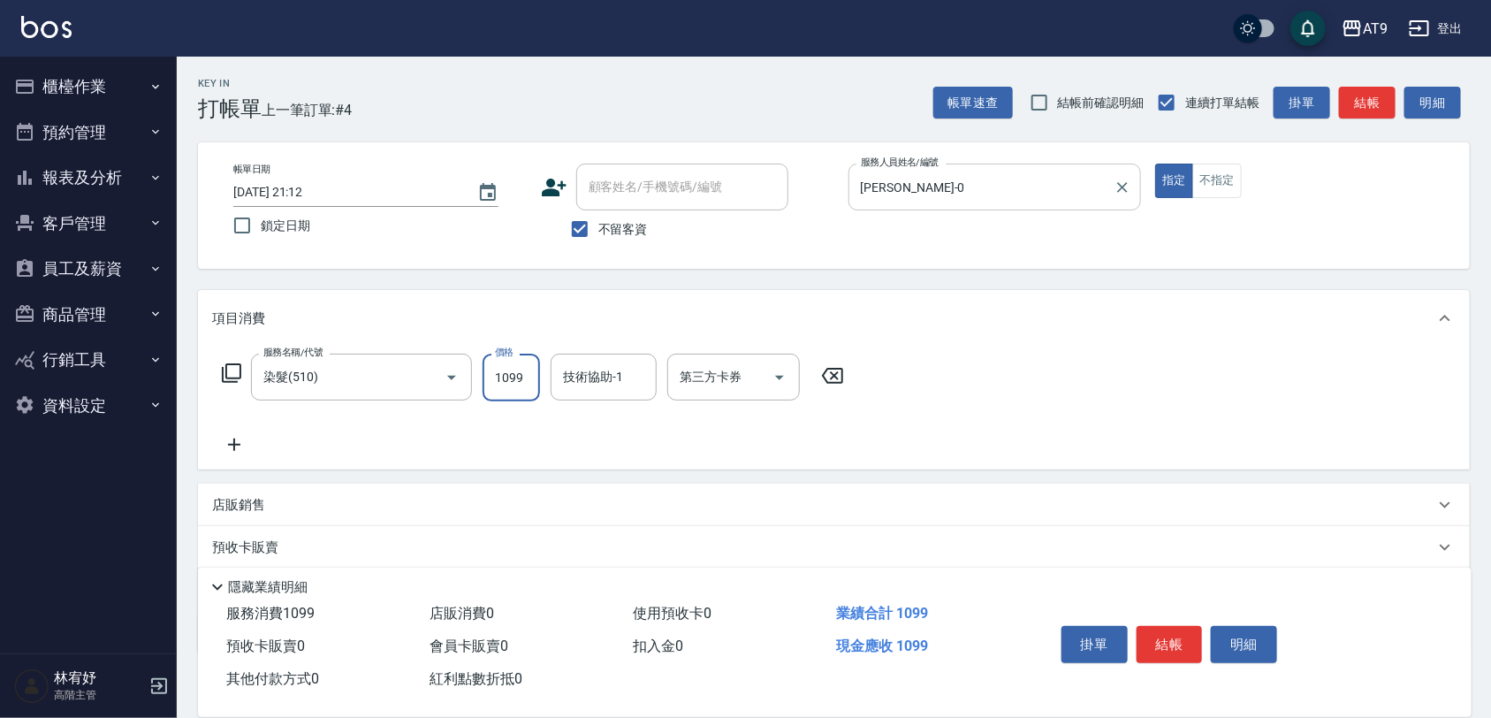
type input "1099"
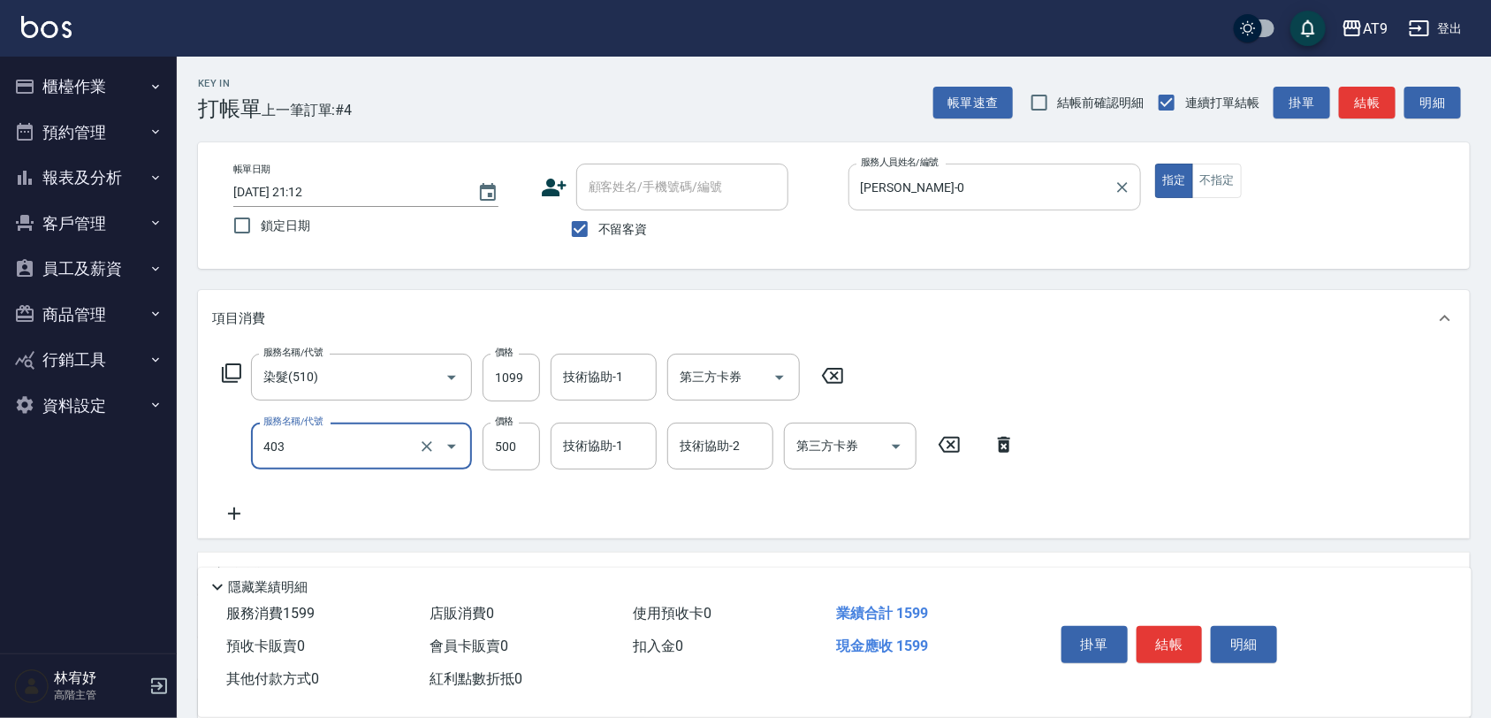
type input "天天護髮(403)"
type input "2000"
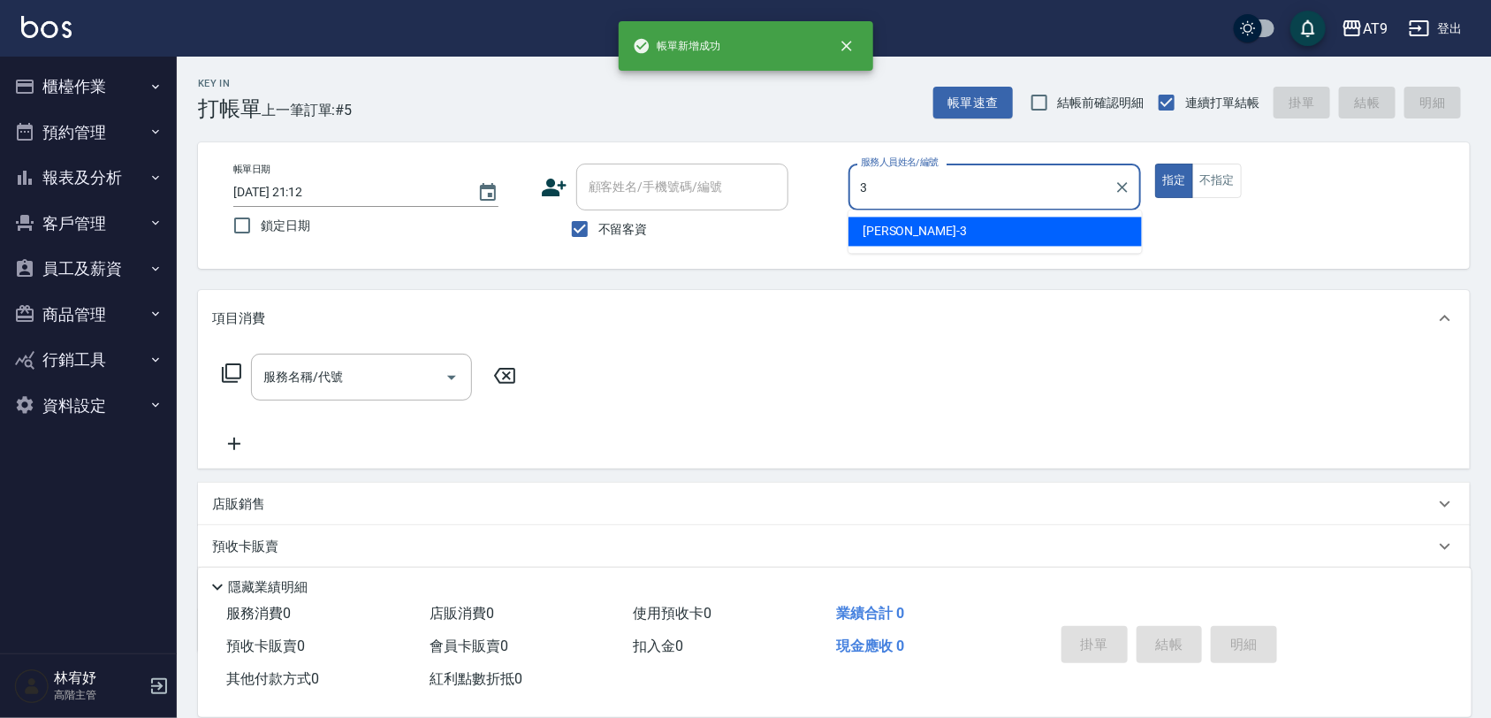
type input "FANNY-3"
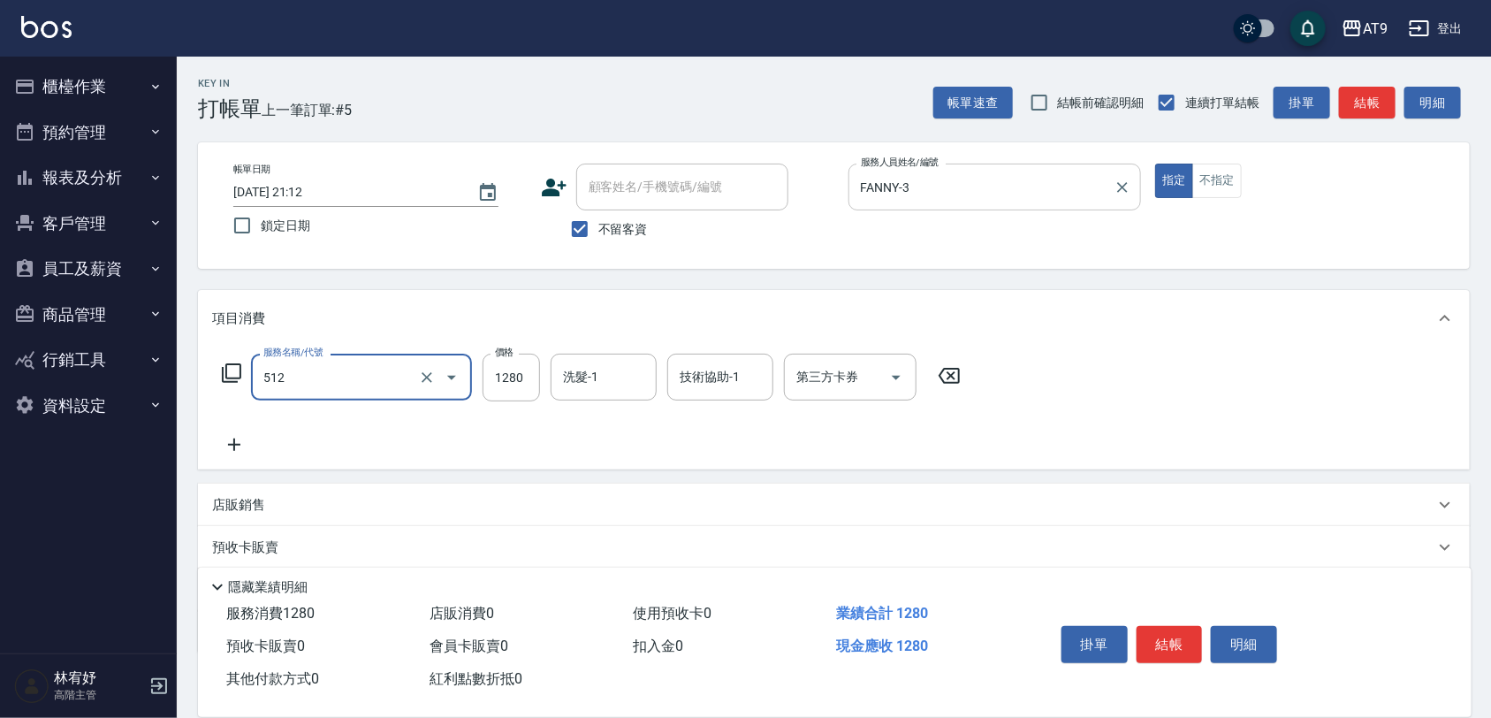
type input "染髮(512)"
type input "999"
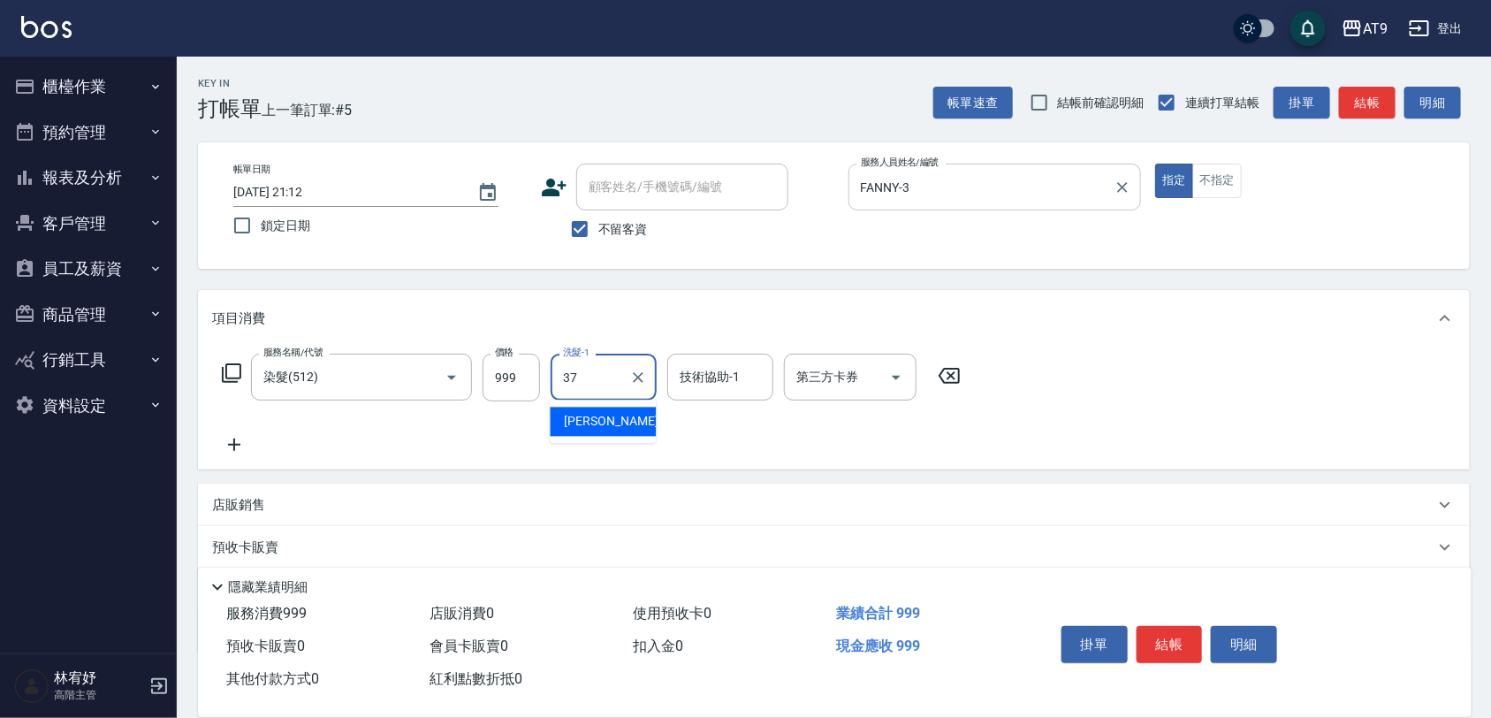
type input "林智慧-37"
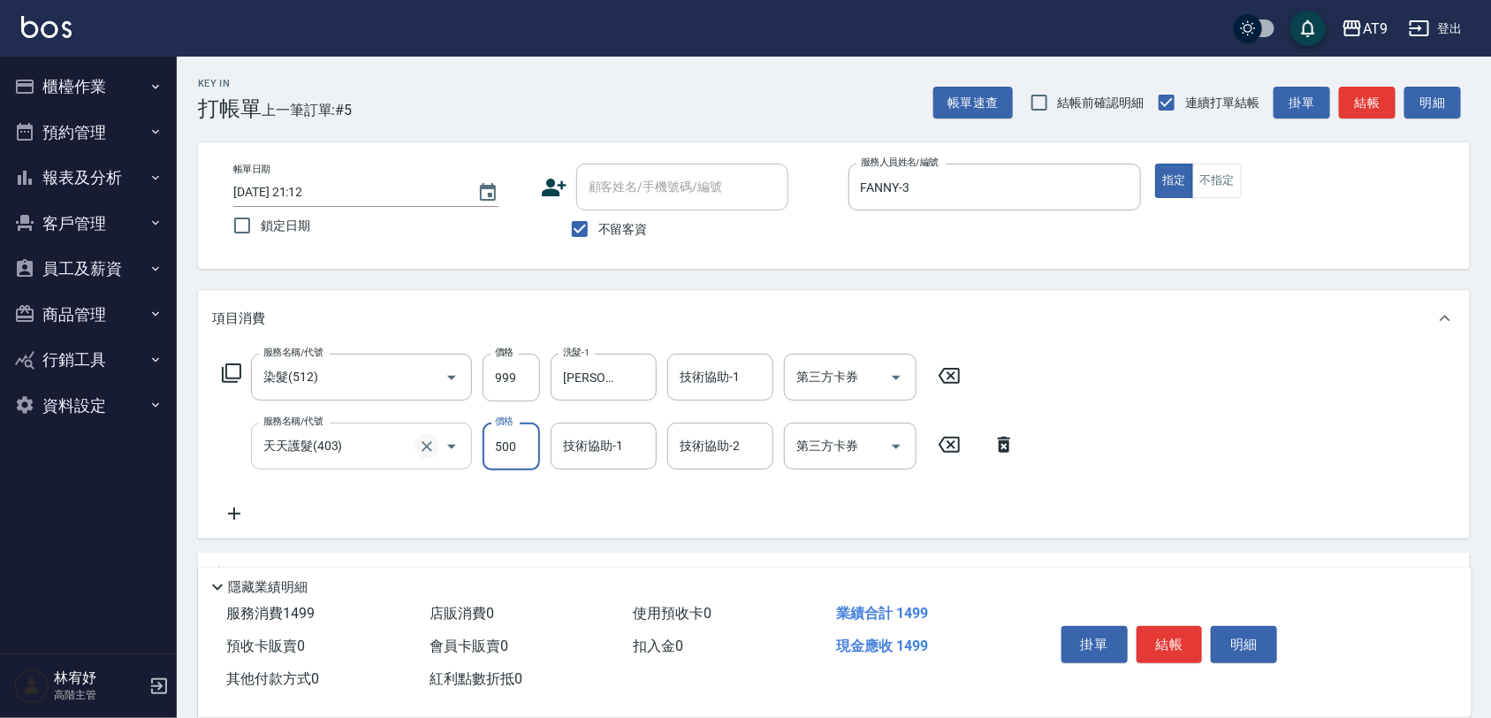
click at [424, 447] on icon "Clear" at bounding box center [427, 446] width 18 height 18
type input "天天護髮(403)"
click at [424, 447] on icon "Clear" at bounding box center [427, 446] width 18 height 18
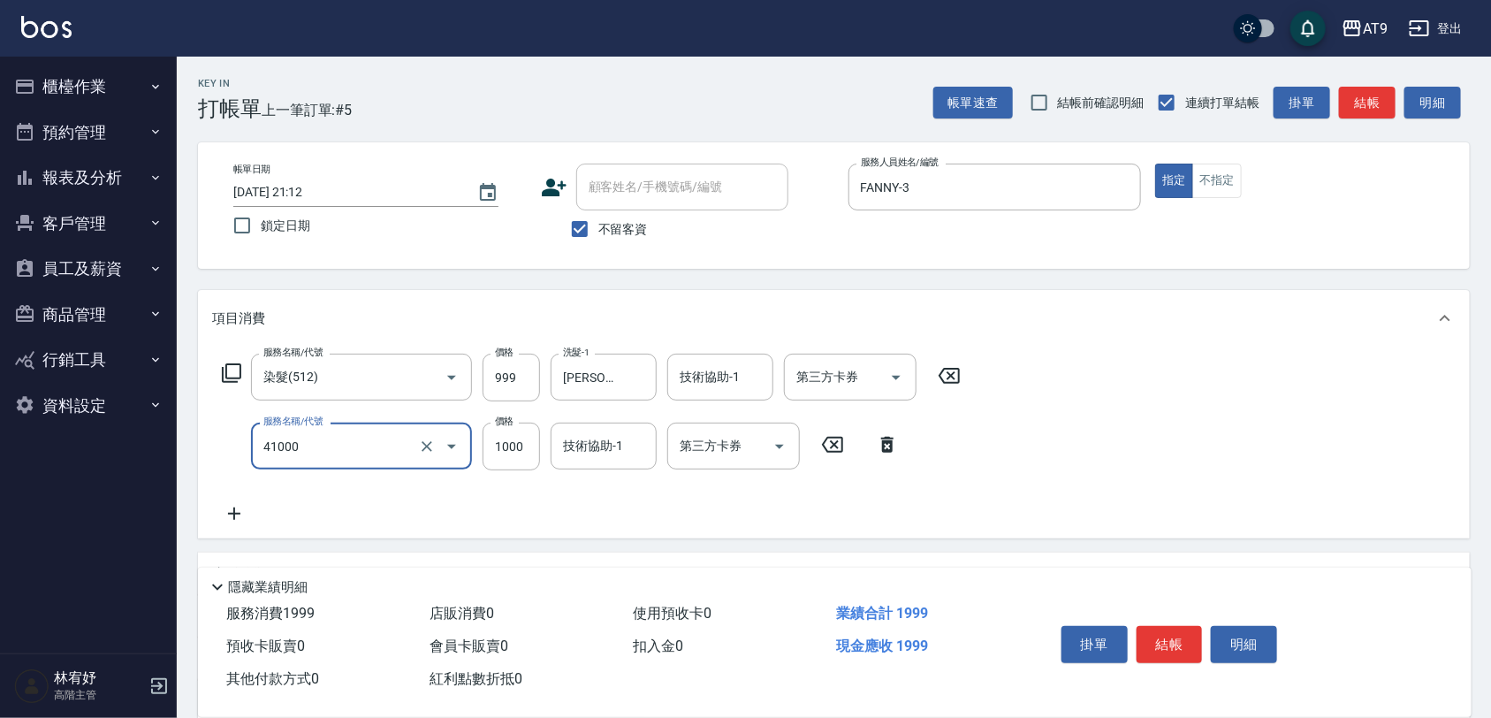
type input "鏡面+1000(41000)"
type input "2500"
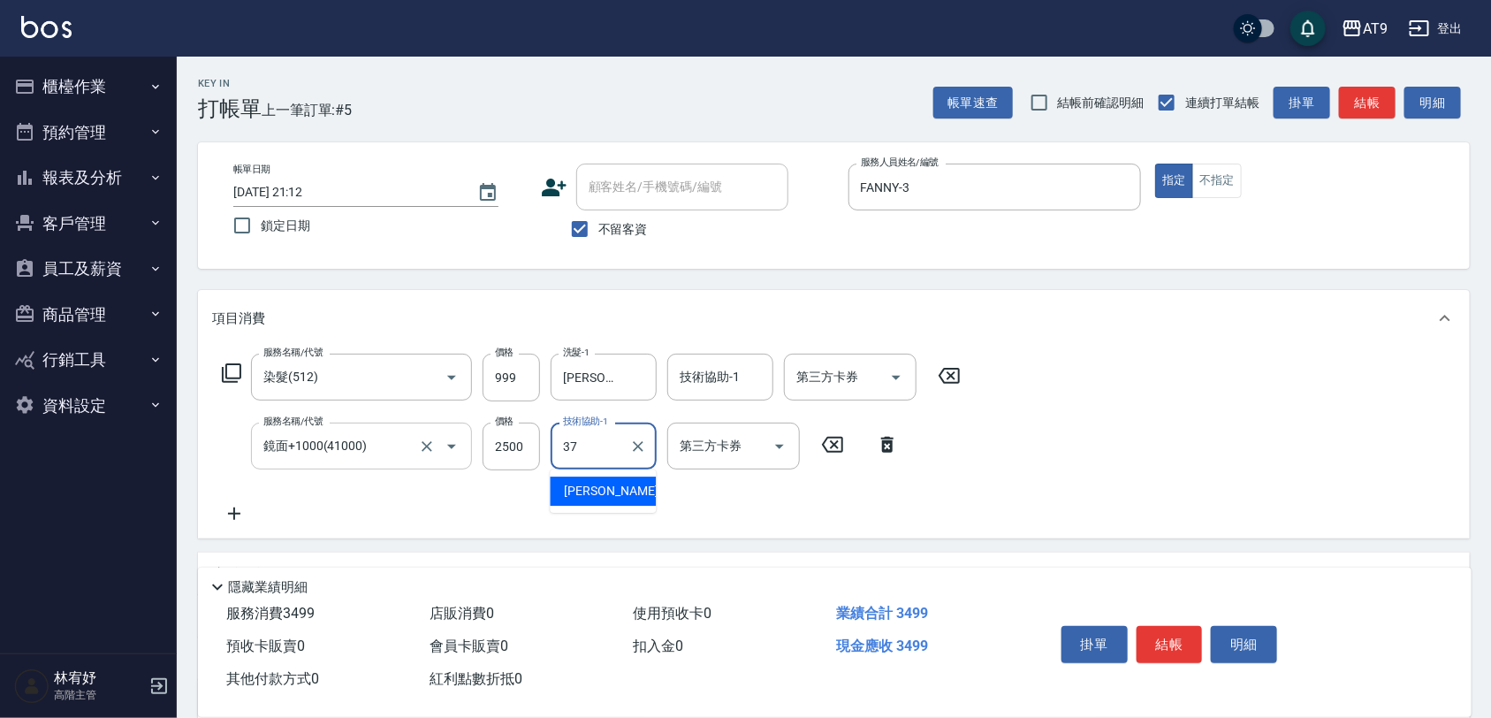
type input "林智慧-37"
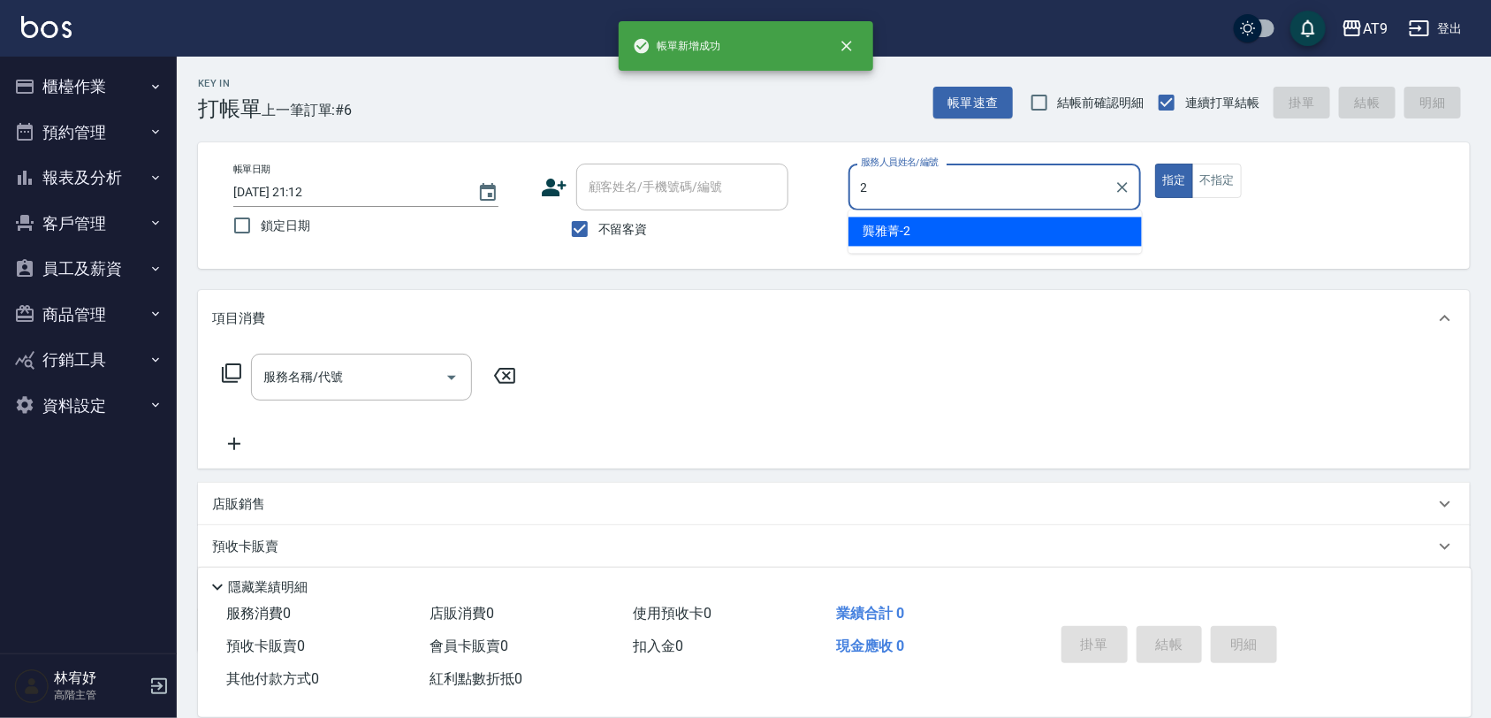
type input "龔雅菁-2"
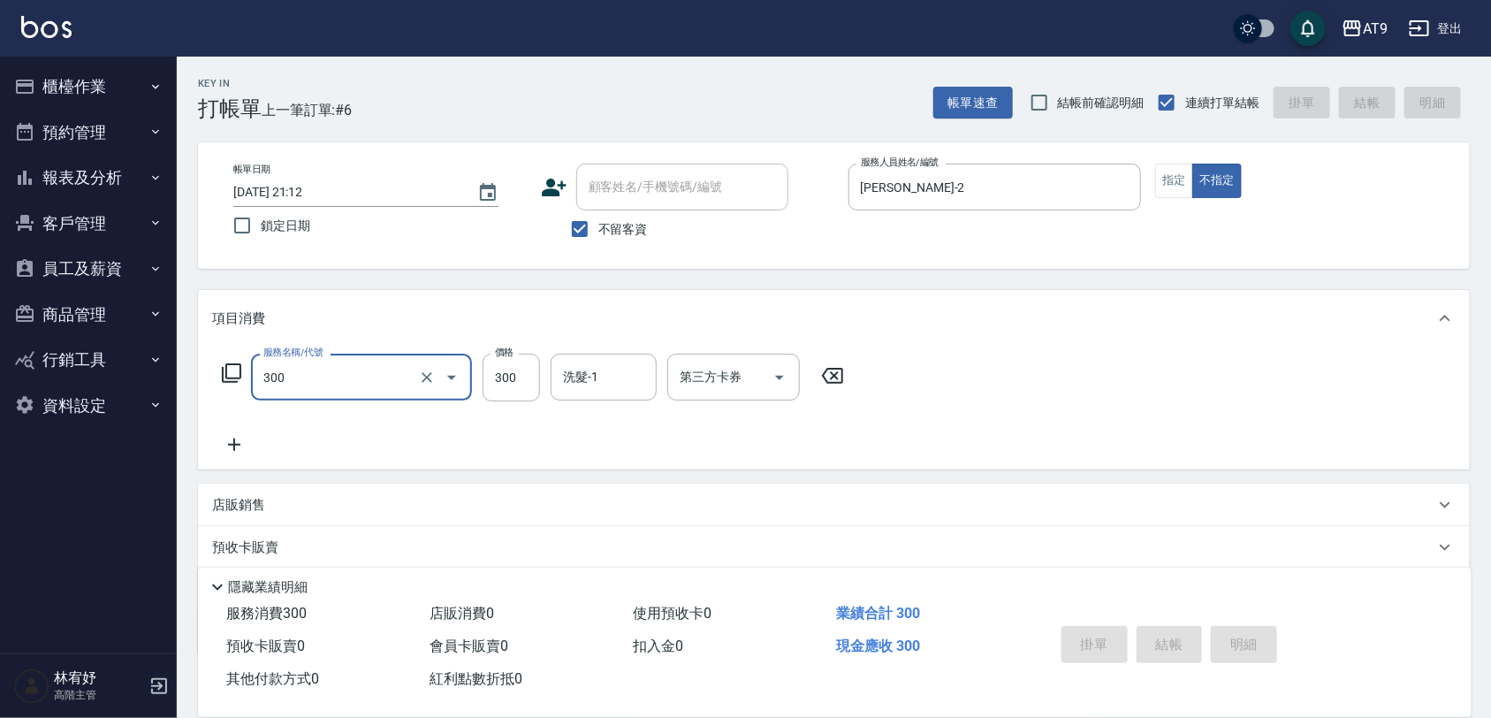
type input "300"
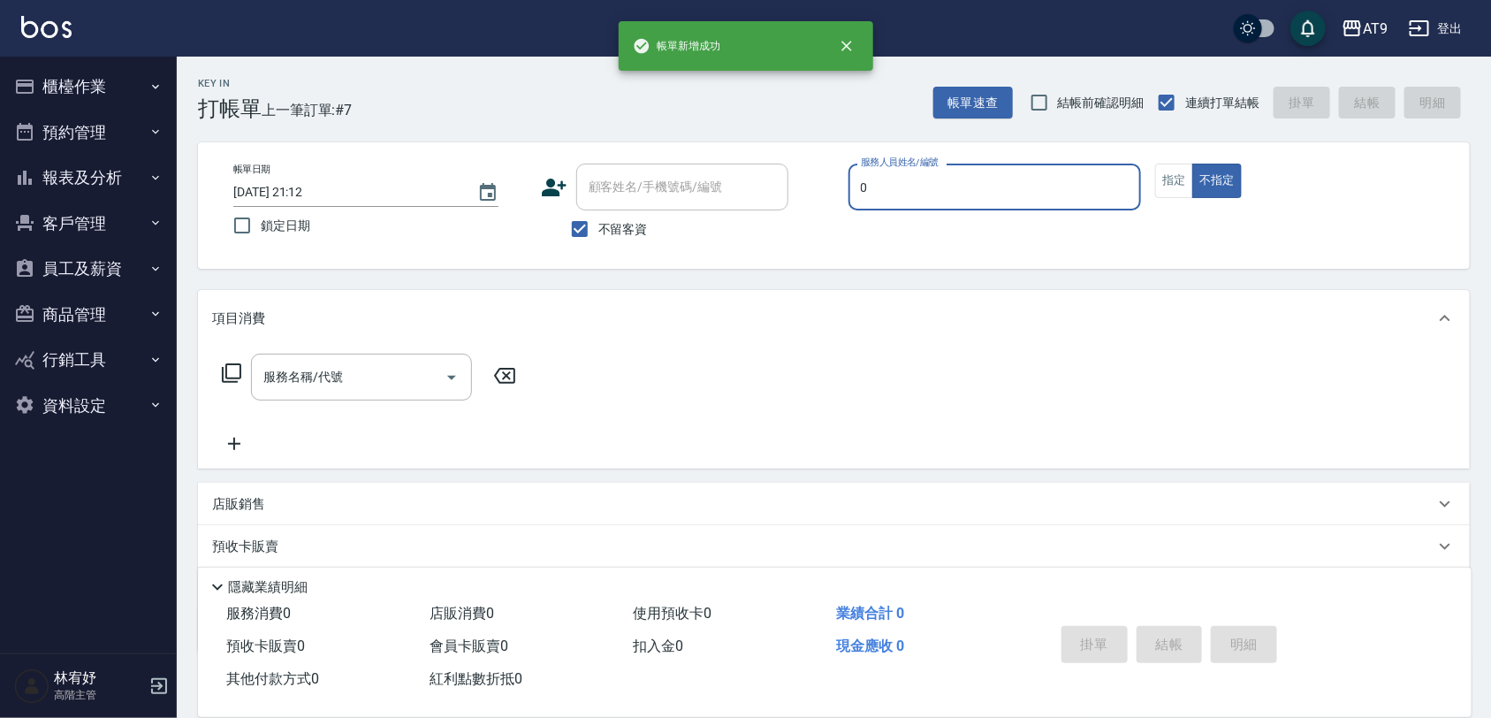
type input "戴汝蓓-0"
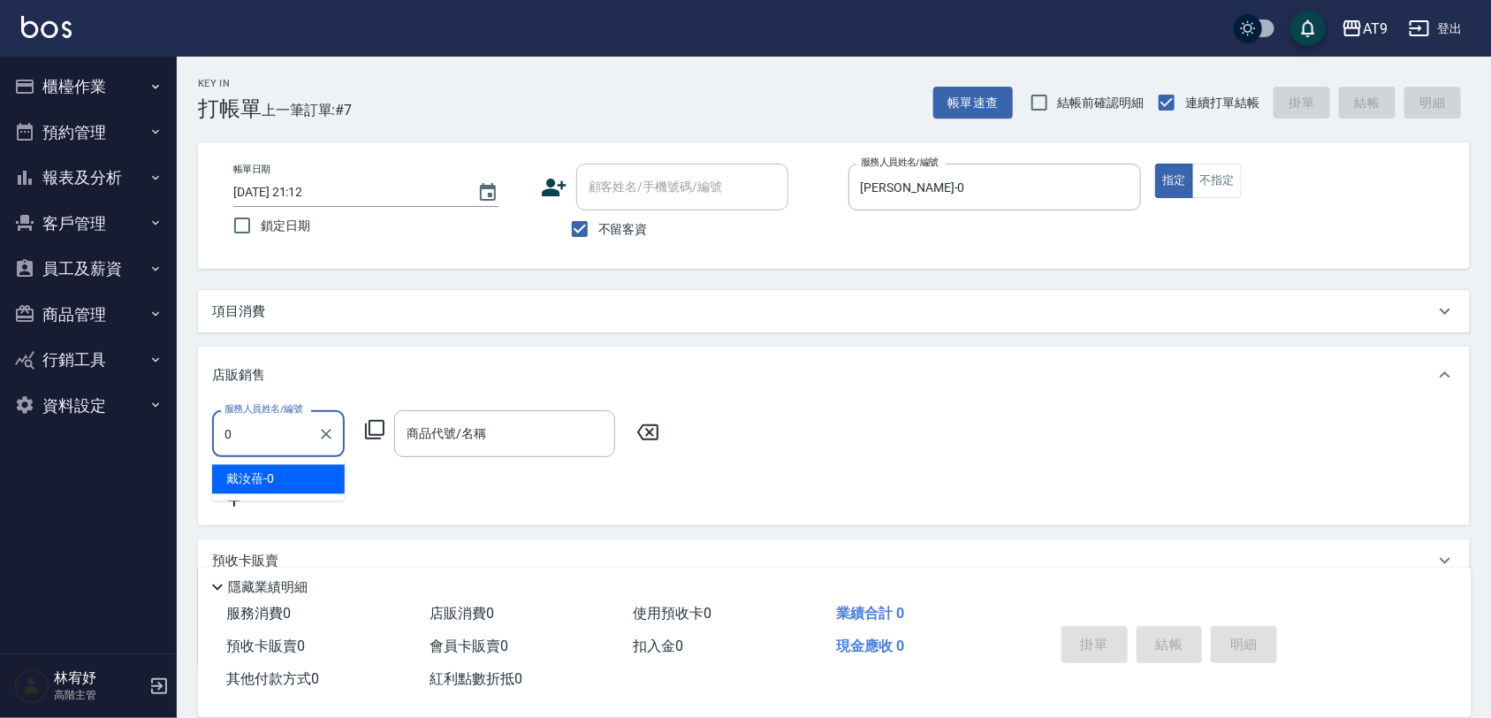
type input "戴汝蓓-0"
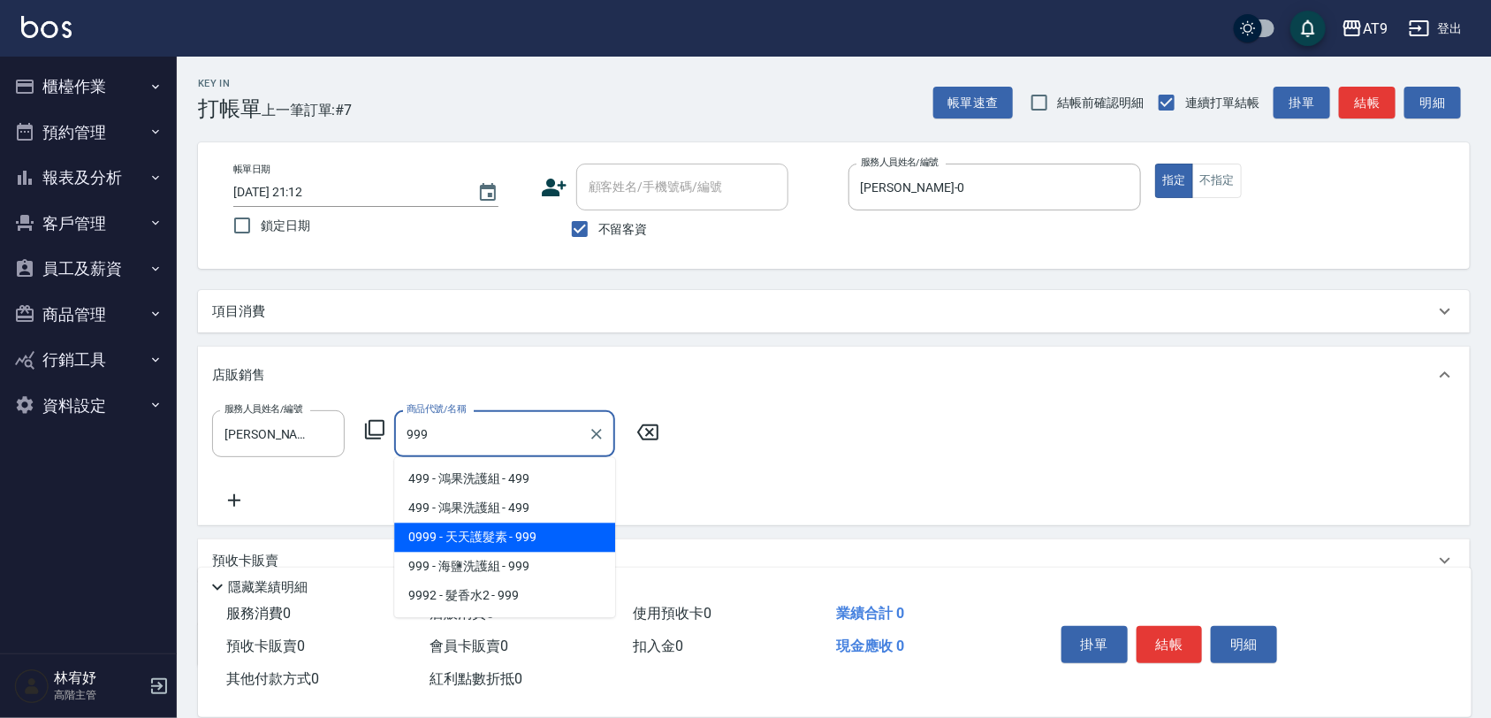
type input "天天護髮素"
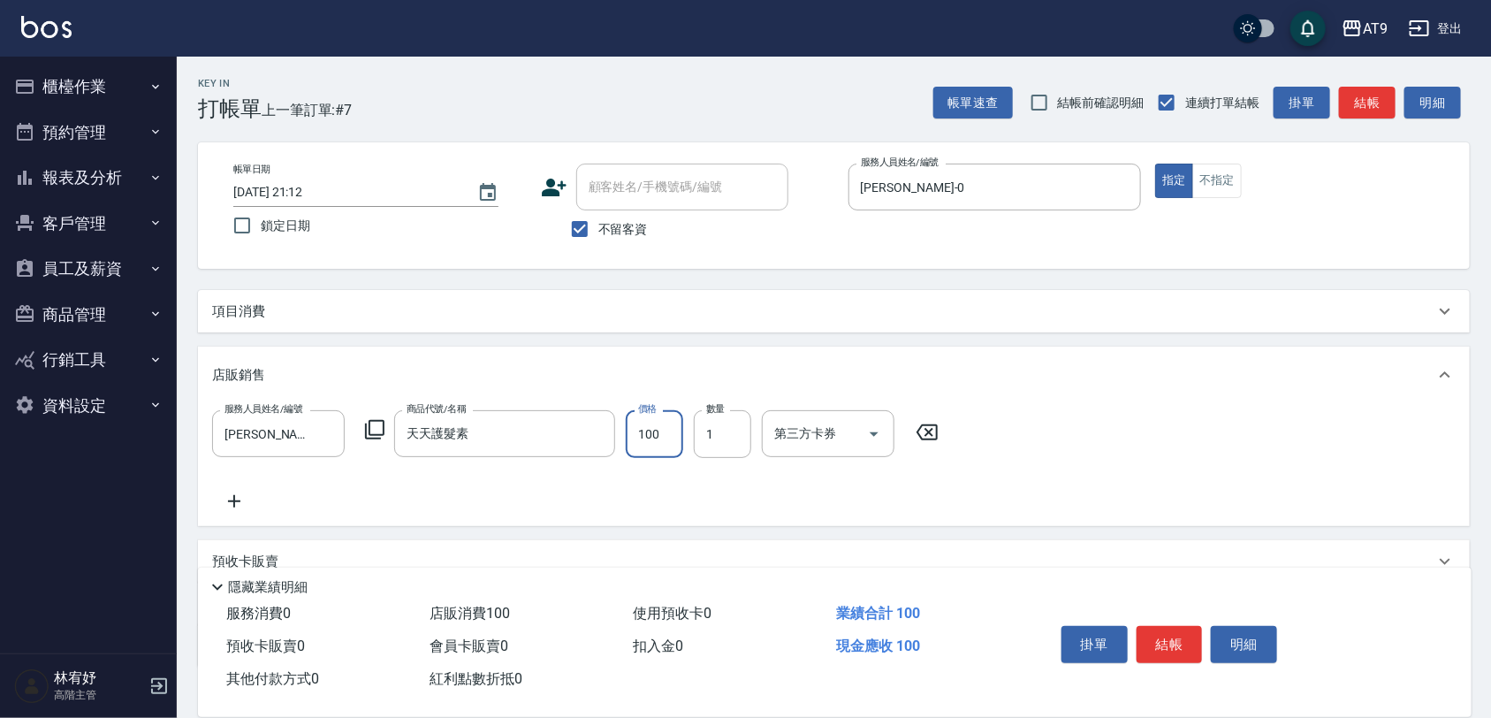
type input "1000"
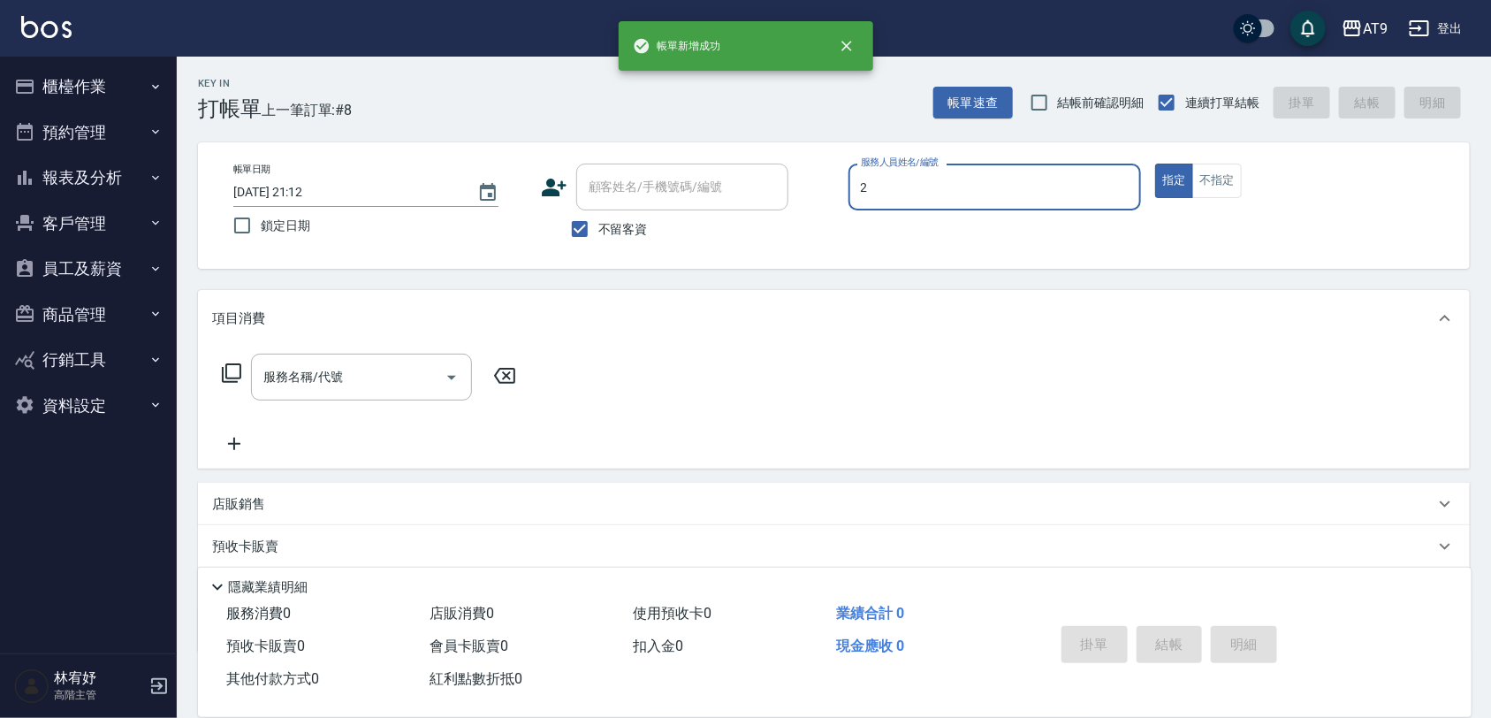
type input "龔雅菁-2"
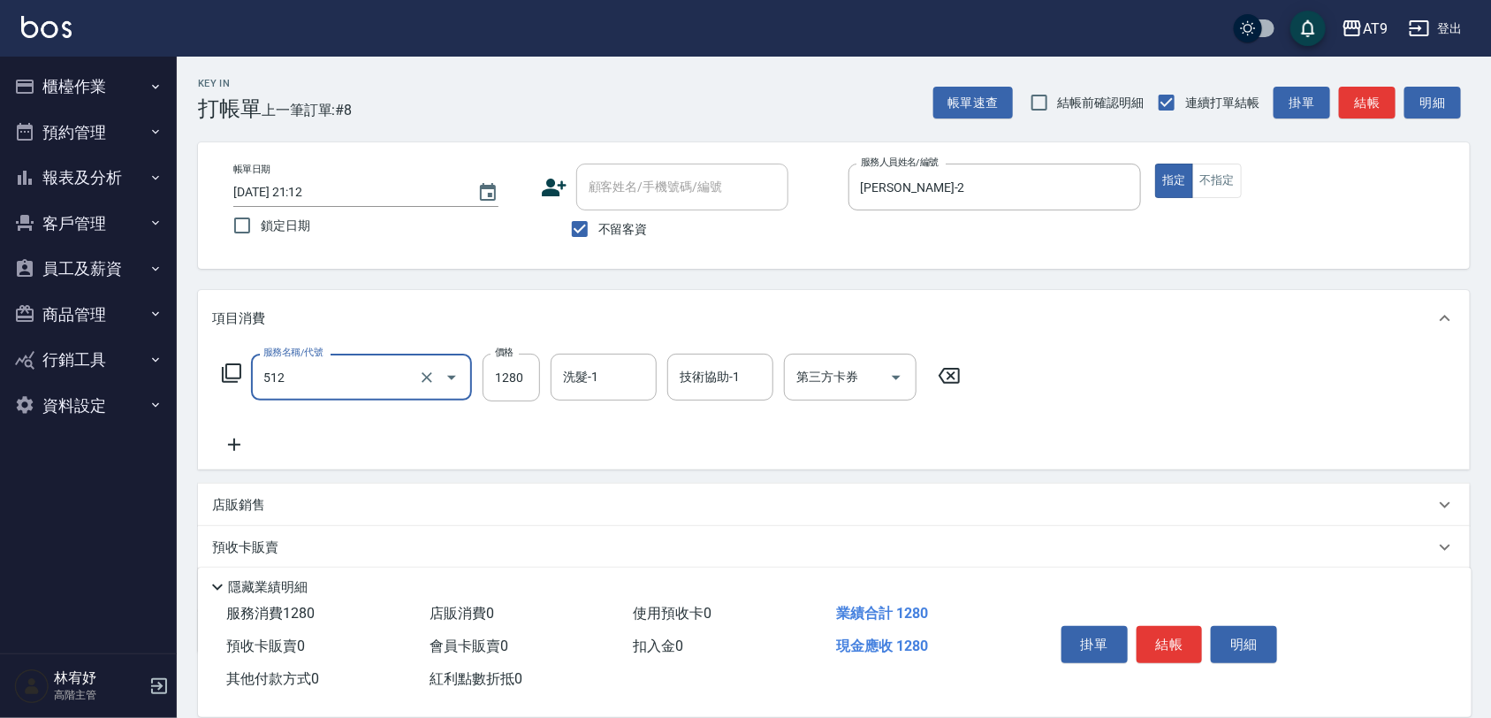
type input "染髮(512)"
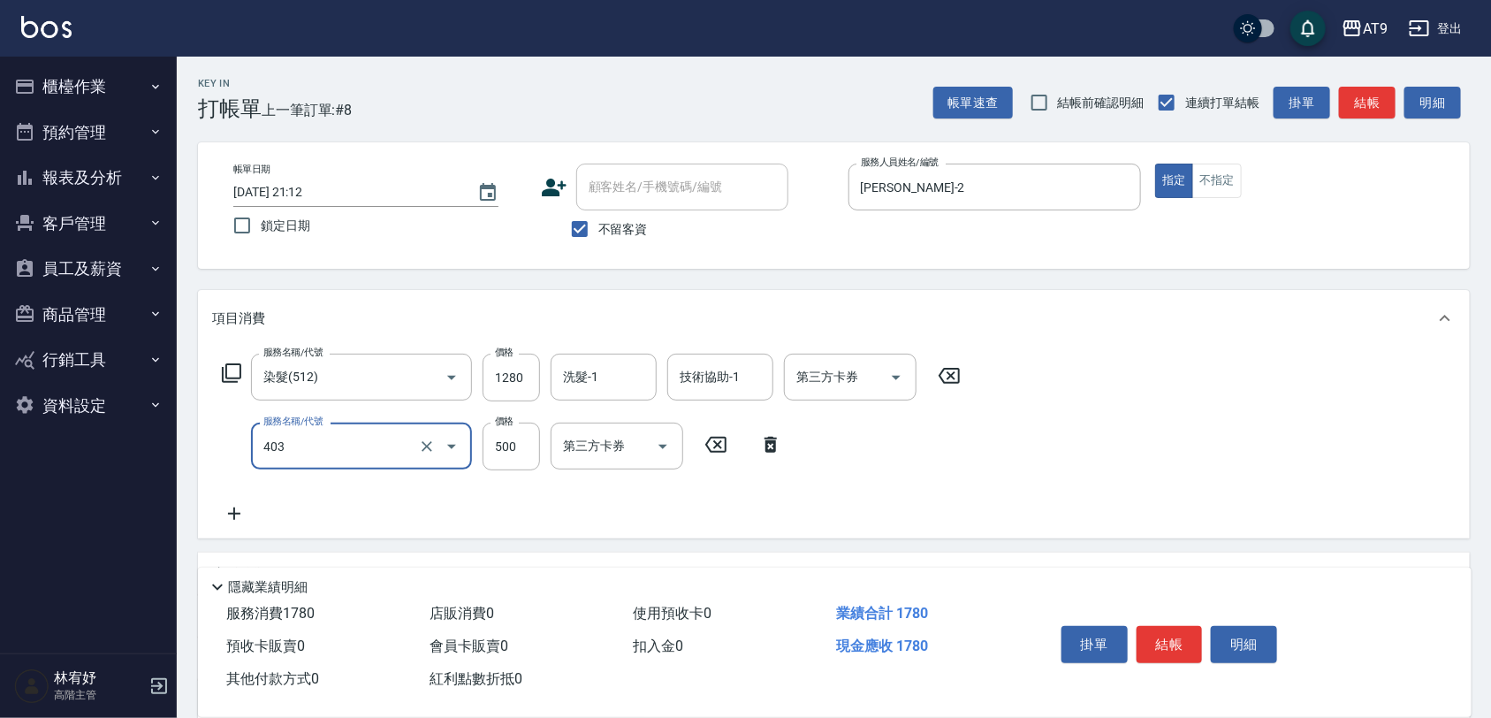
type input "天天護髮(403)"
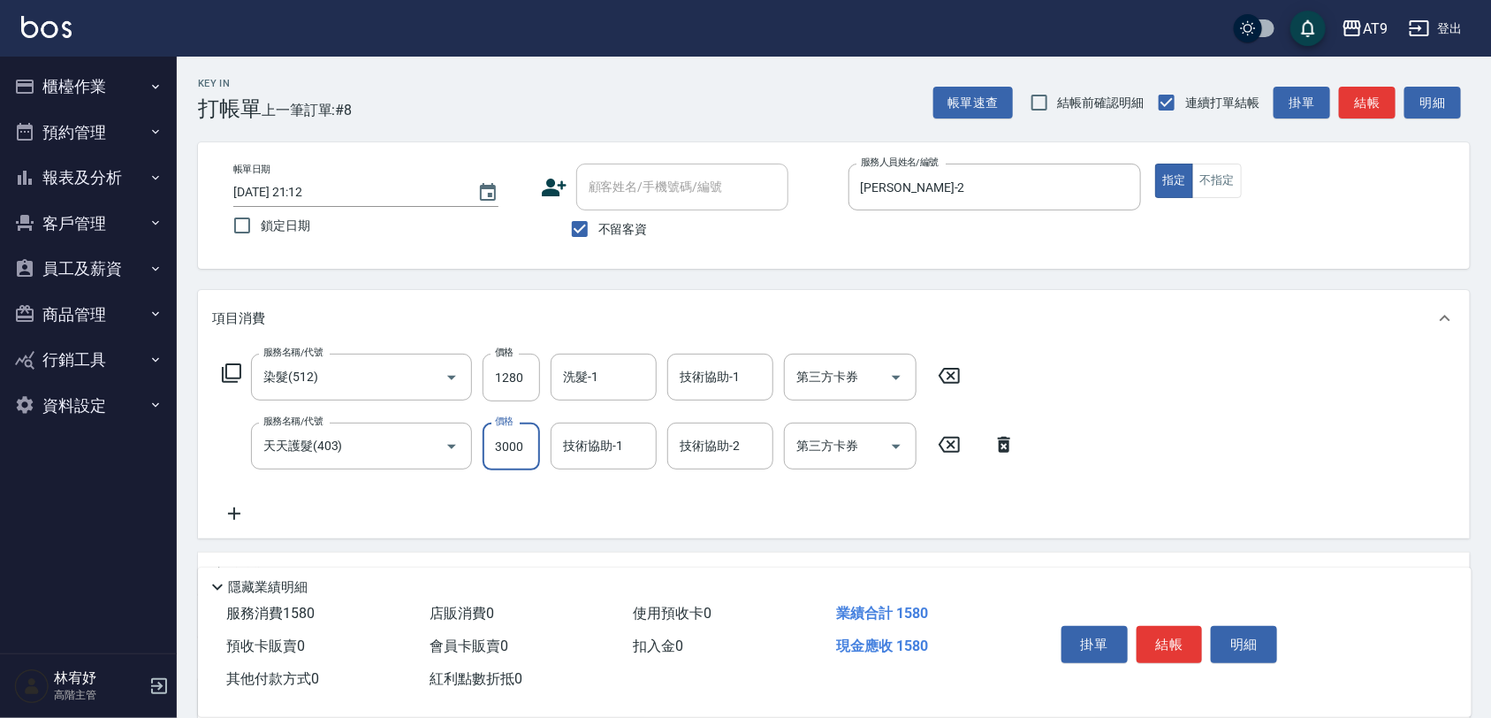
type input "3000"
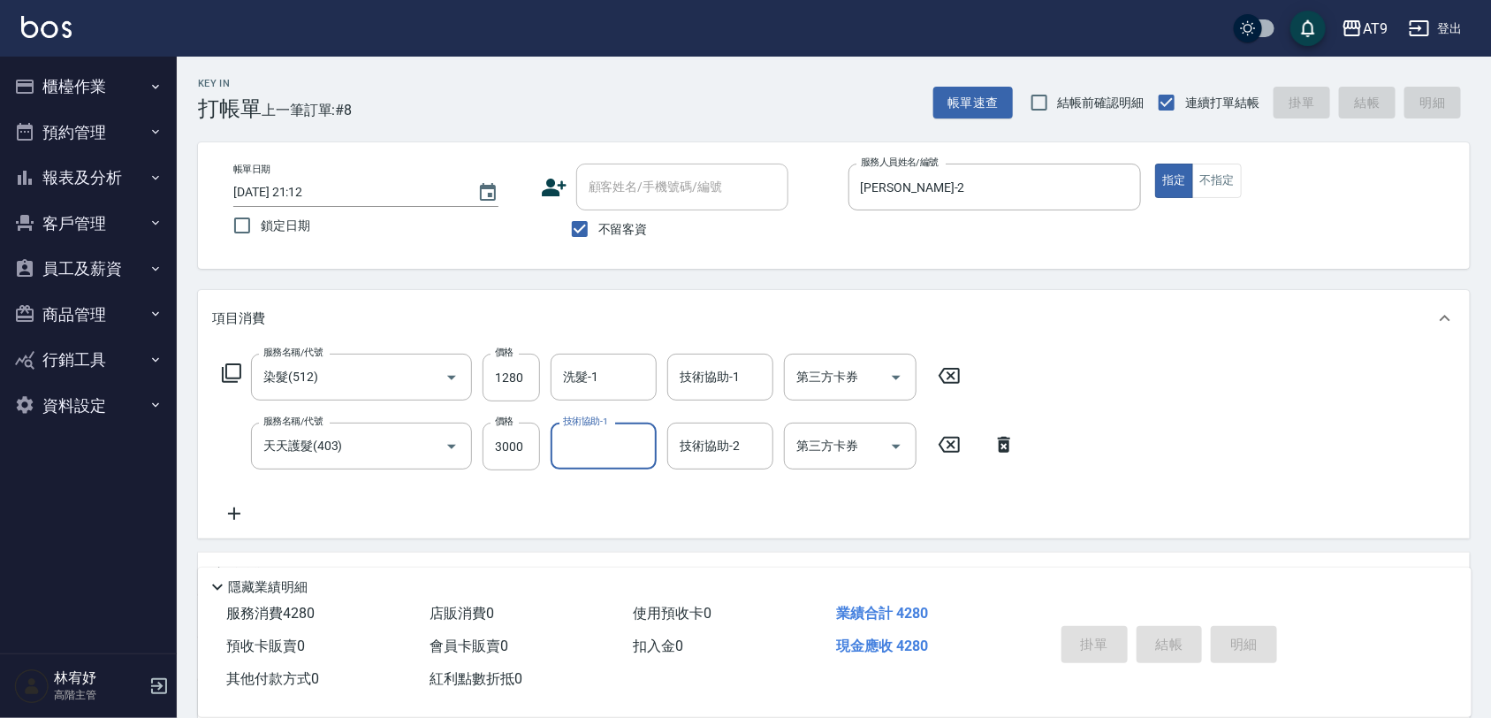
type input "2025/08/20 21:13"
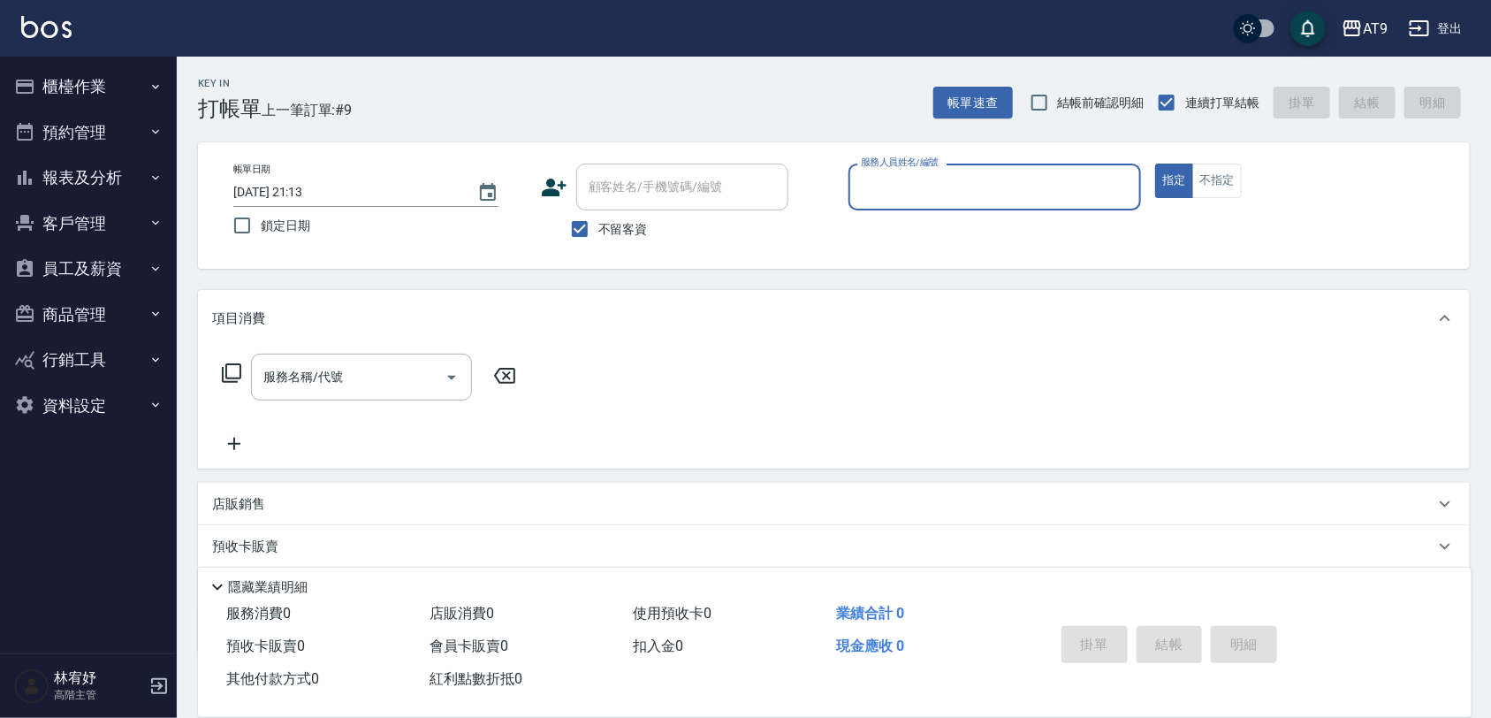
click at [113, 172] on button "報表及分析" at bounding box center [88, 178] width 163 height 46
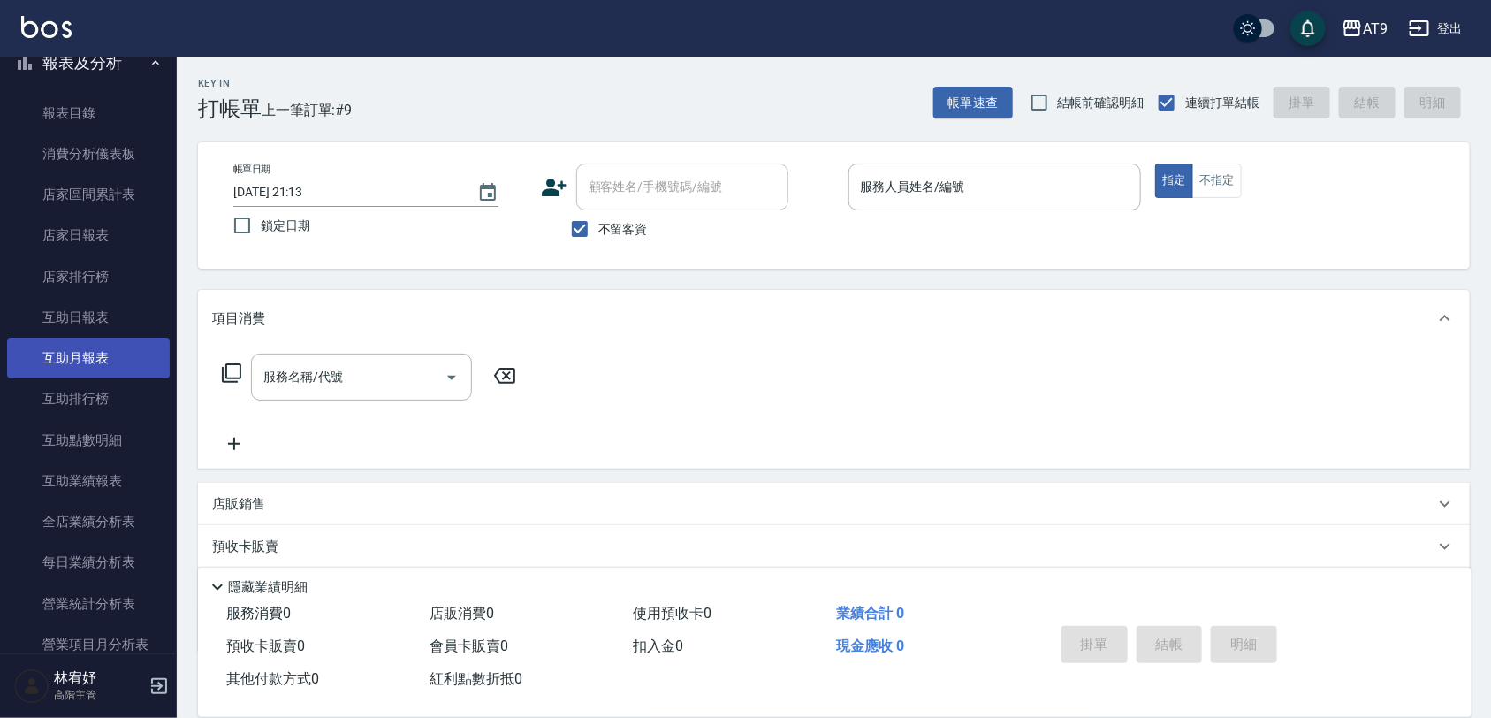
scroll to position [442, 0]
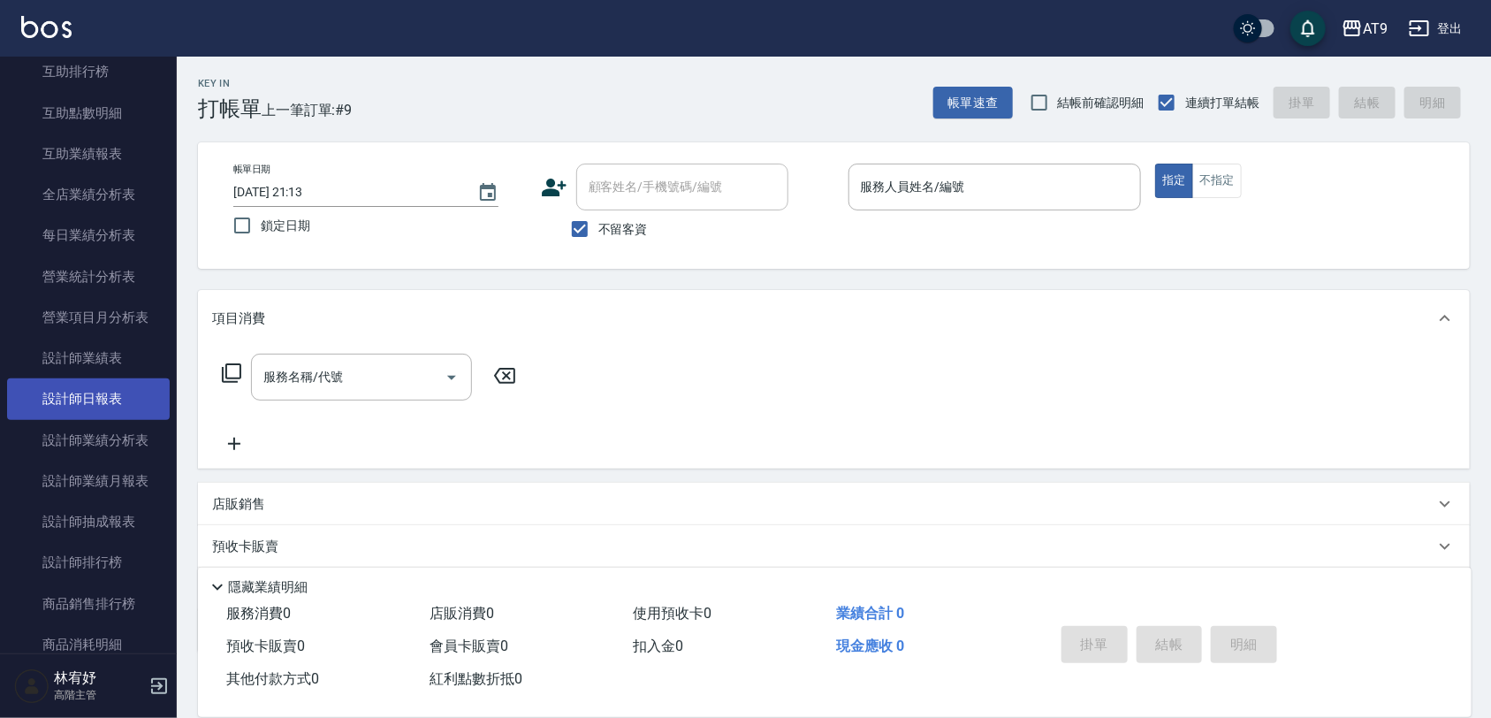
click at [73, 404] on link "設計師日報表" at bounding box center [88, 398] width 163 height 41
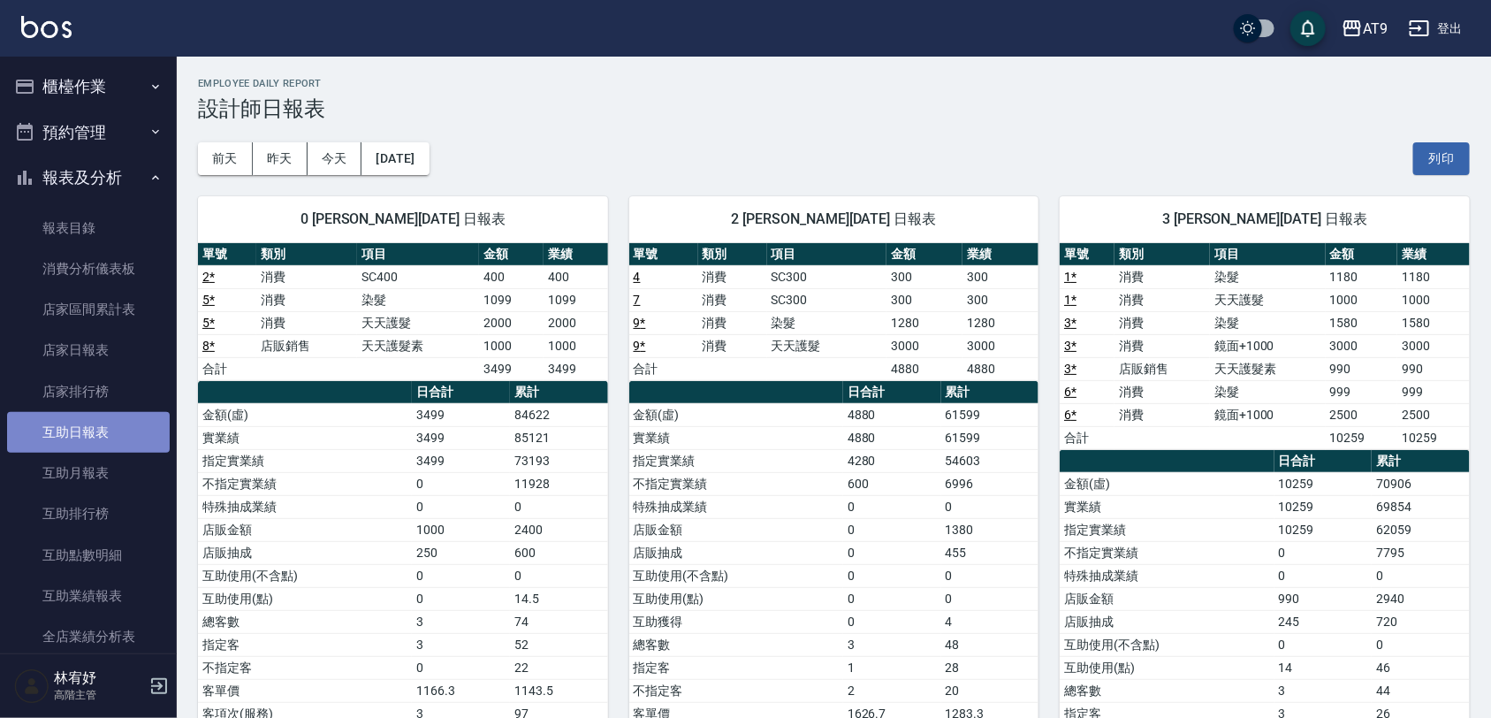
click at [103, 426] on link "互助日報表" at bounding box center [88, 432] width 163 height 41
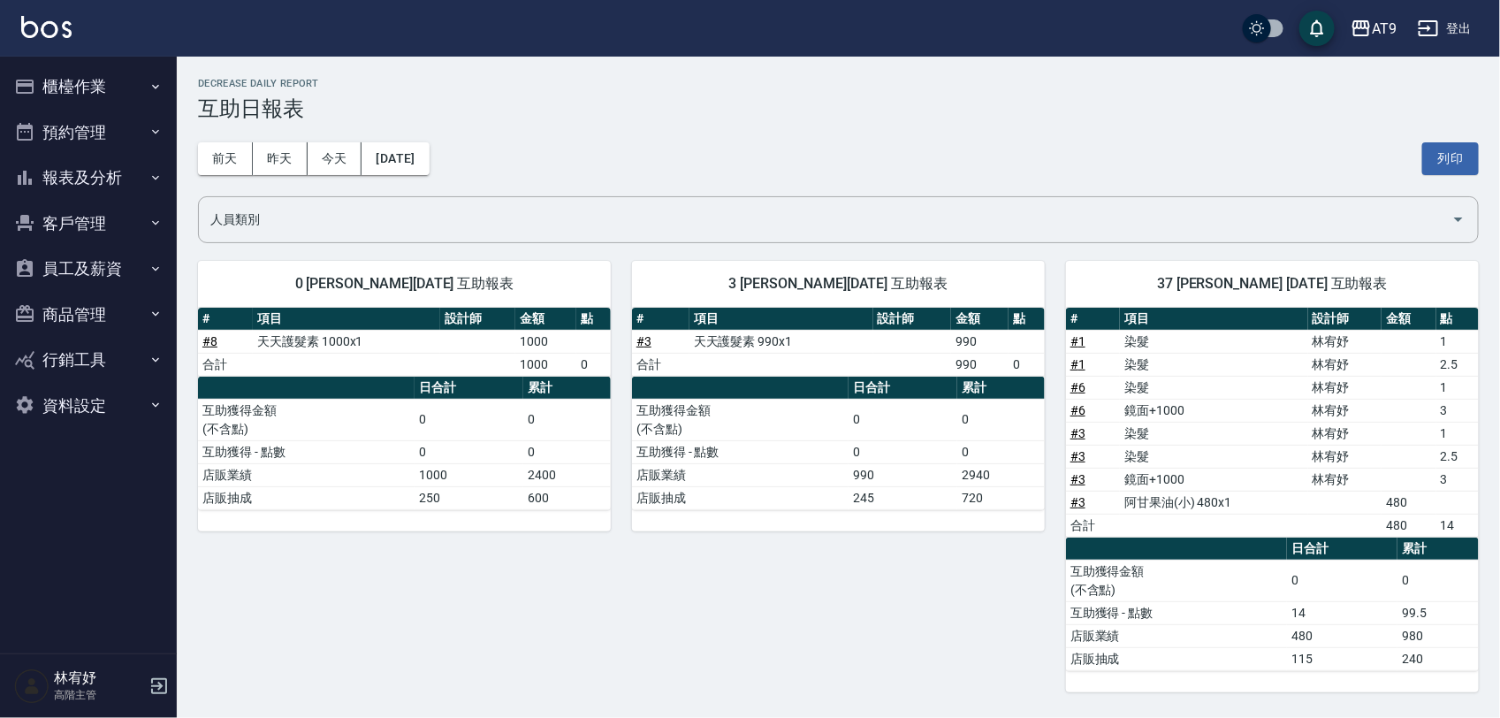
click at [119, 188] on button "報表及分析" at bounding box center [88, 178] width 163 height 46
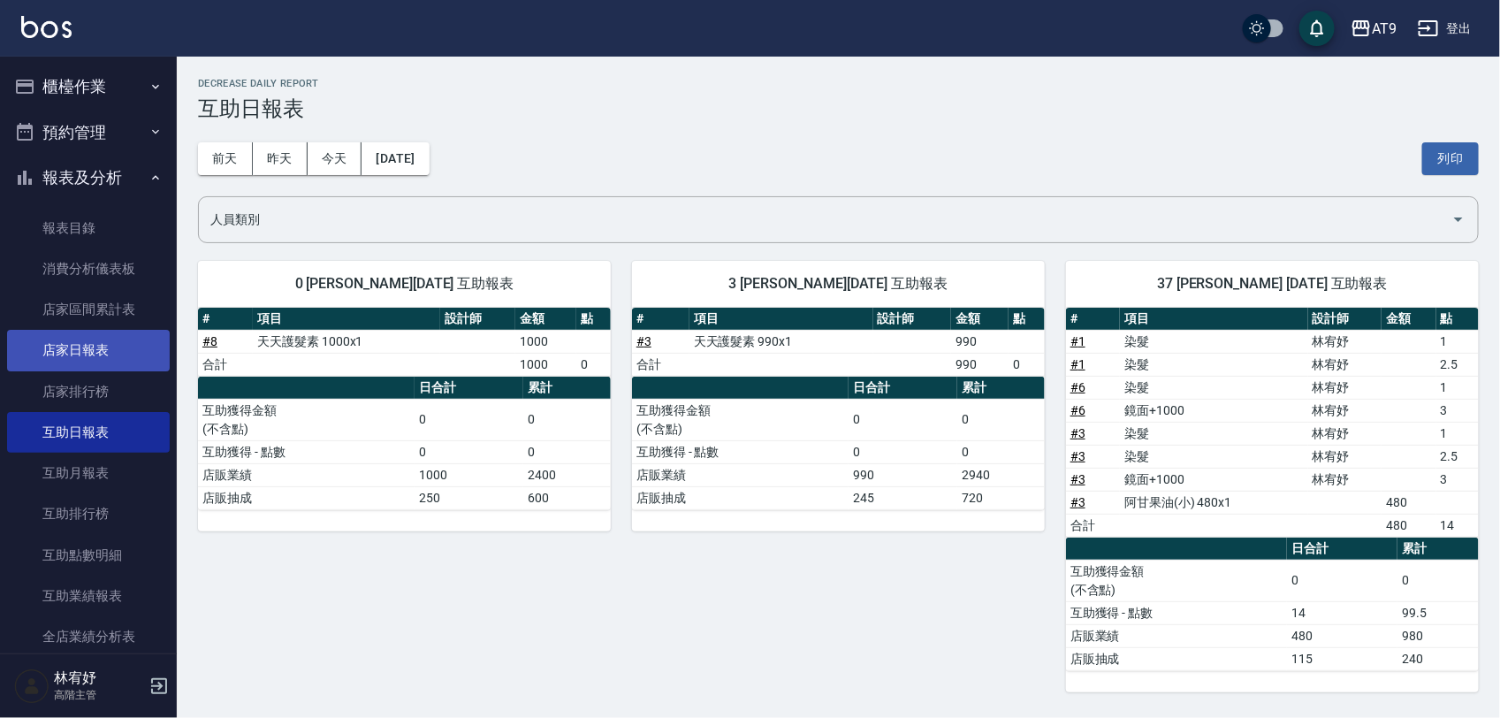
click at [129, 352] on link "店家日報表" at bounding box center [88, 350] width 163 height 41
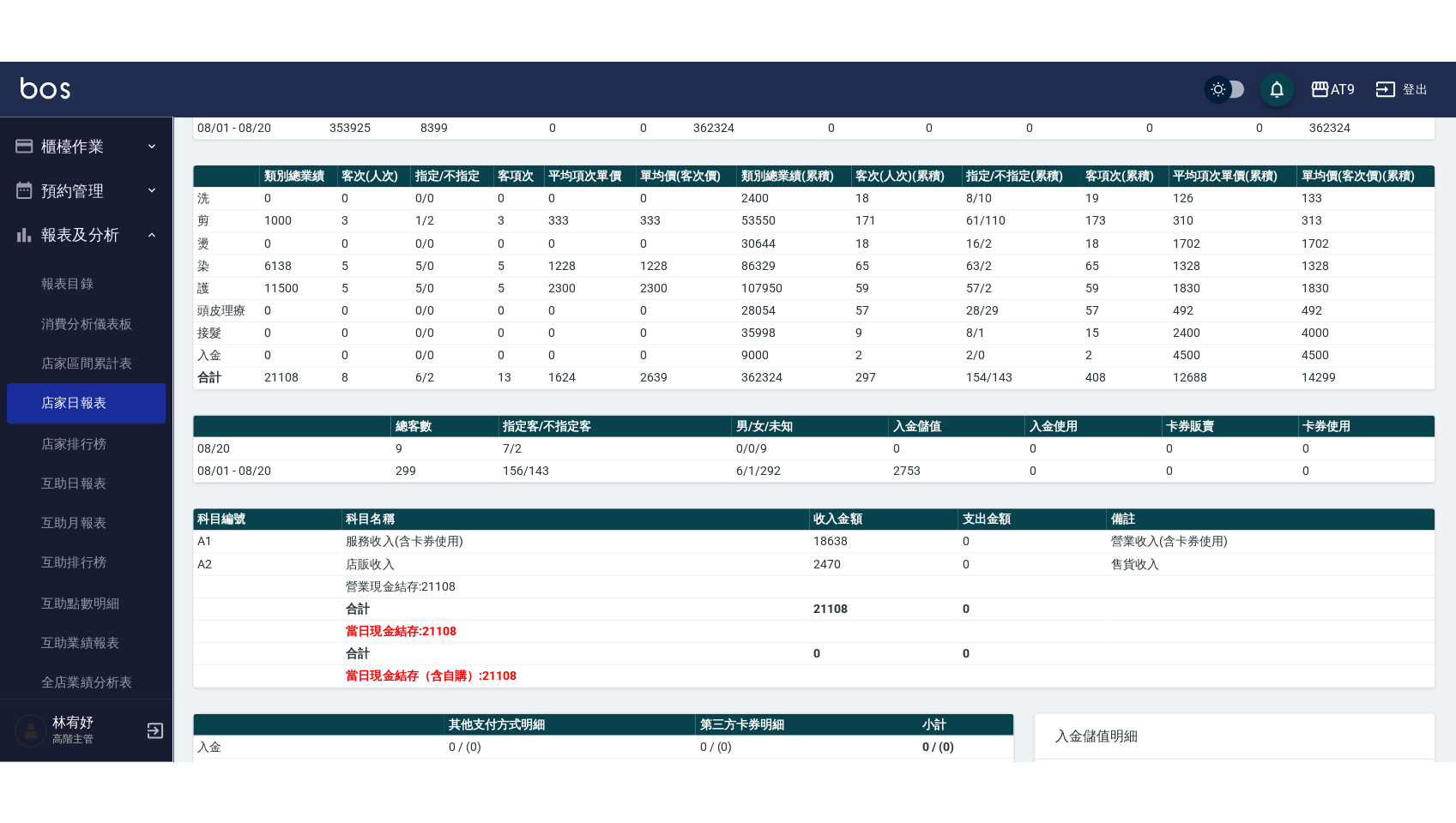
scroll to position [321, 0]
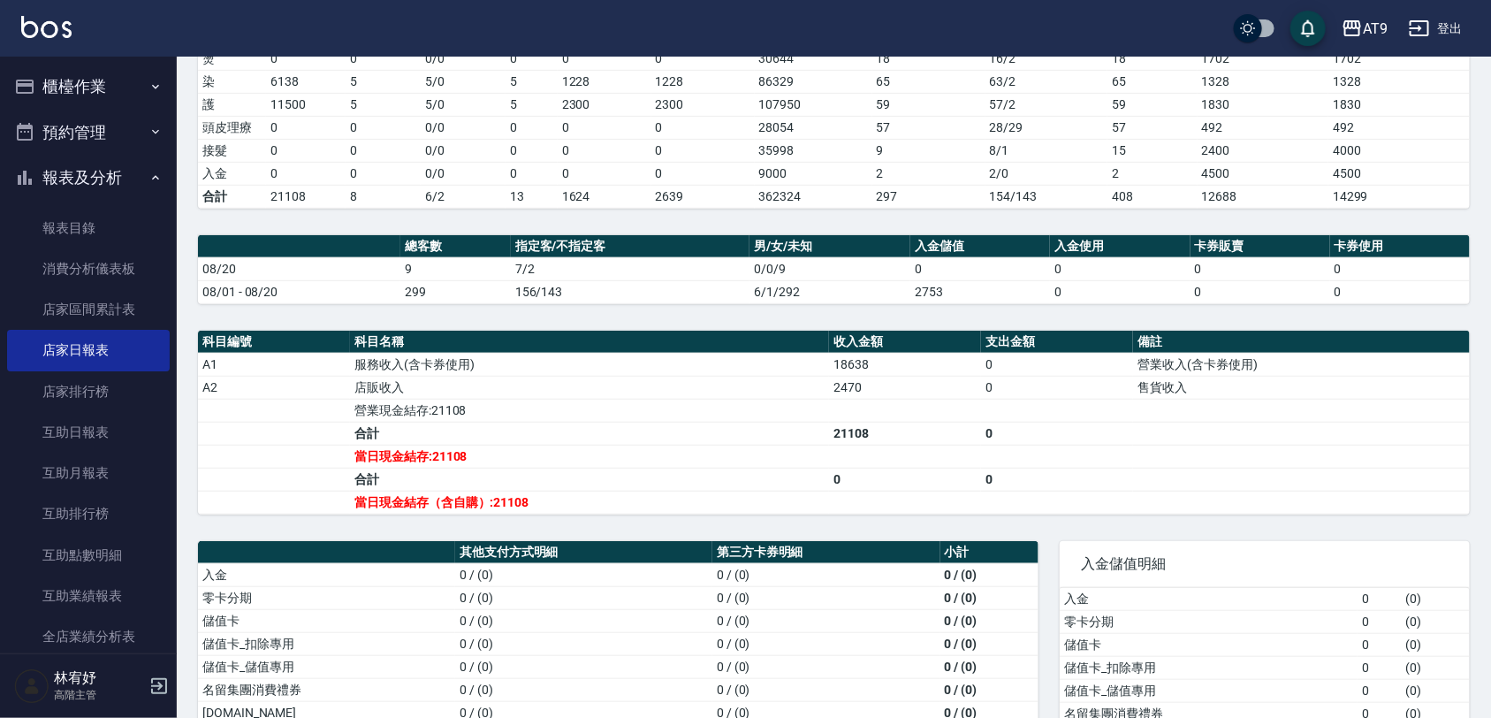
click at [625, 445] on td "合計" at bounding box center [589, 433] width 479 height 23
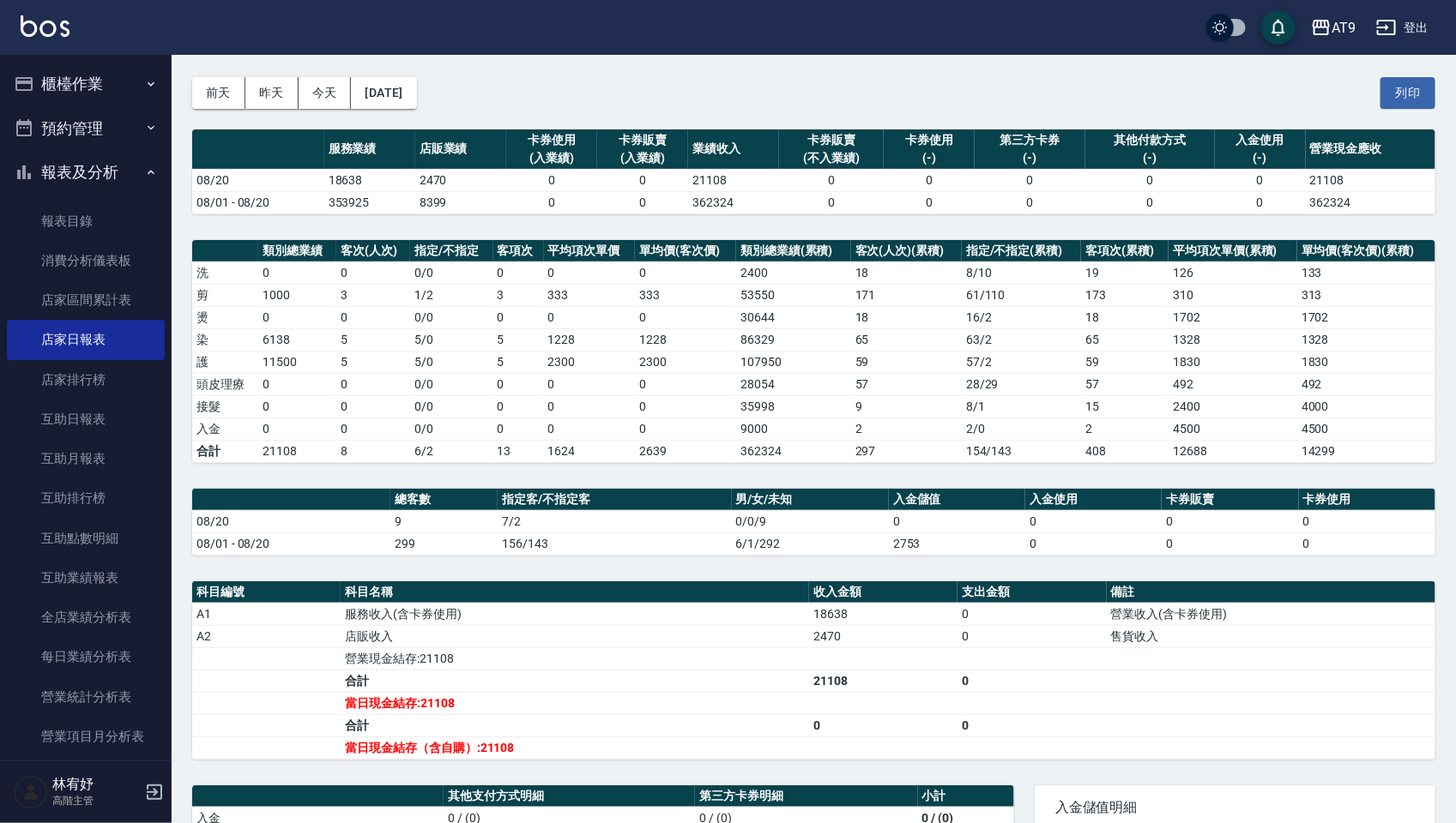
scroll to position [57, 0]
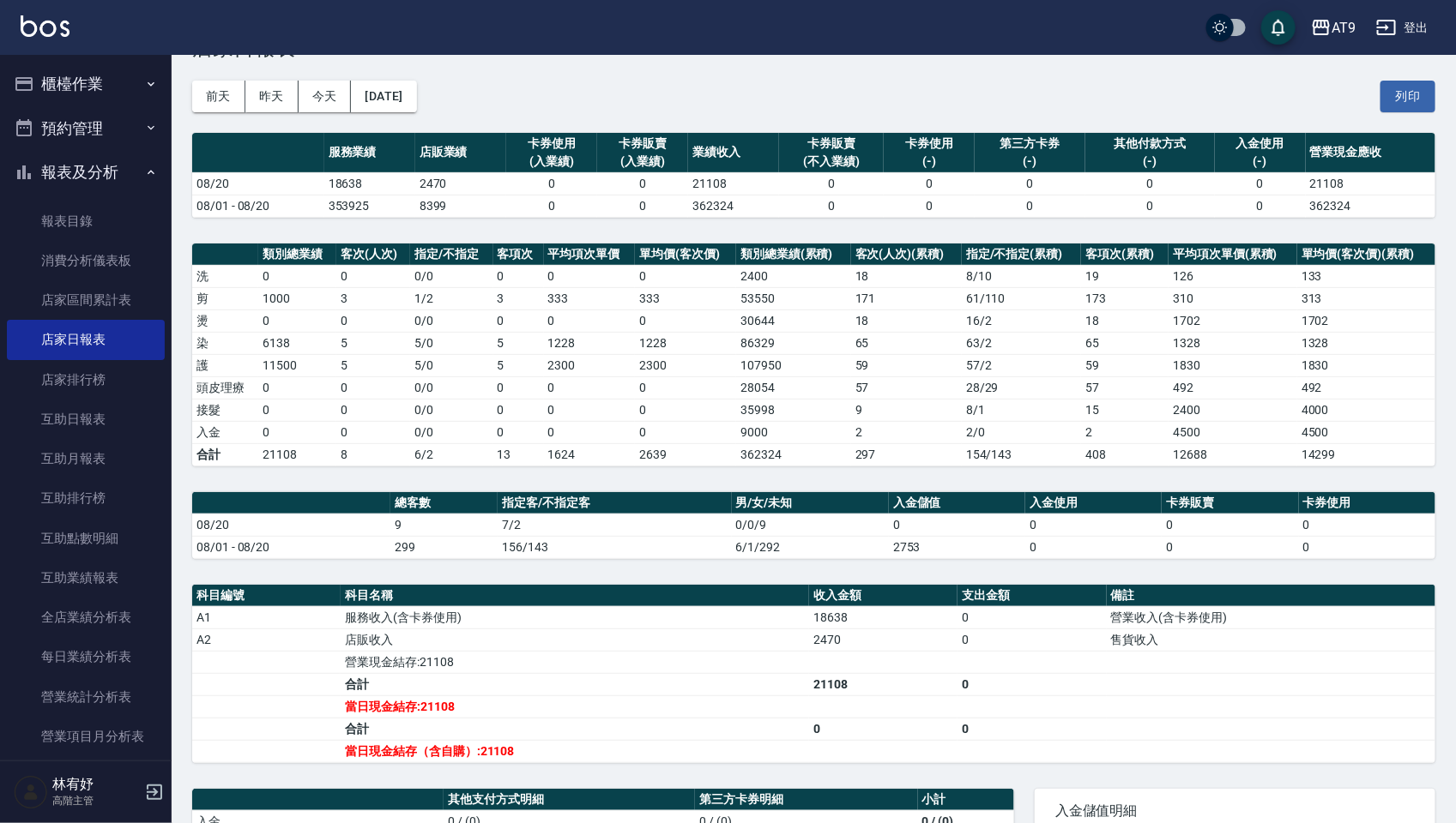
click at [1210, 490] on div "AT9 [DATE] 店家日報表 列印時間： [DATE][PHONE_NUMBER]:14 Merchant Daily Report 店家日報表 [DAT…" at bounding box center [813, 548] width 1284 height 1103
click at [129, 425] on link "互助日報表" at bounding box center [85, 419] width 158 height 40
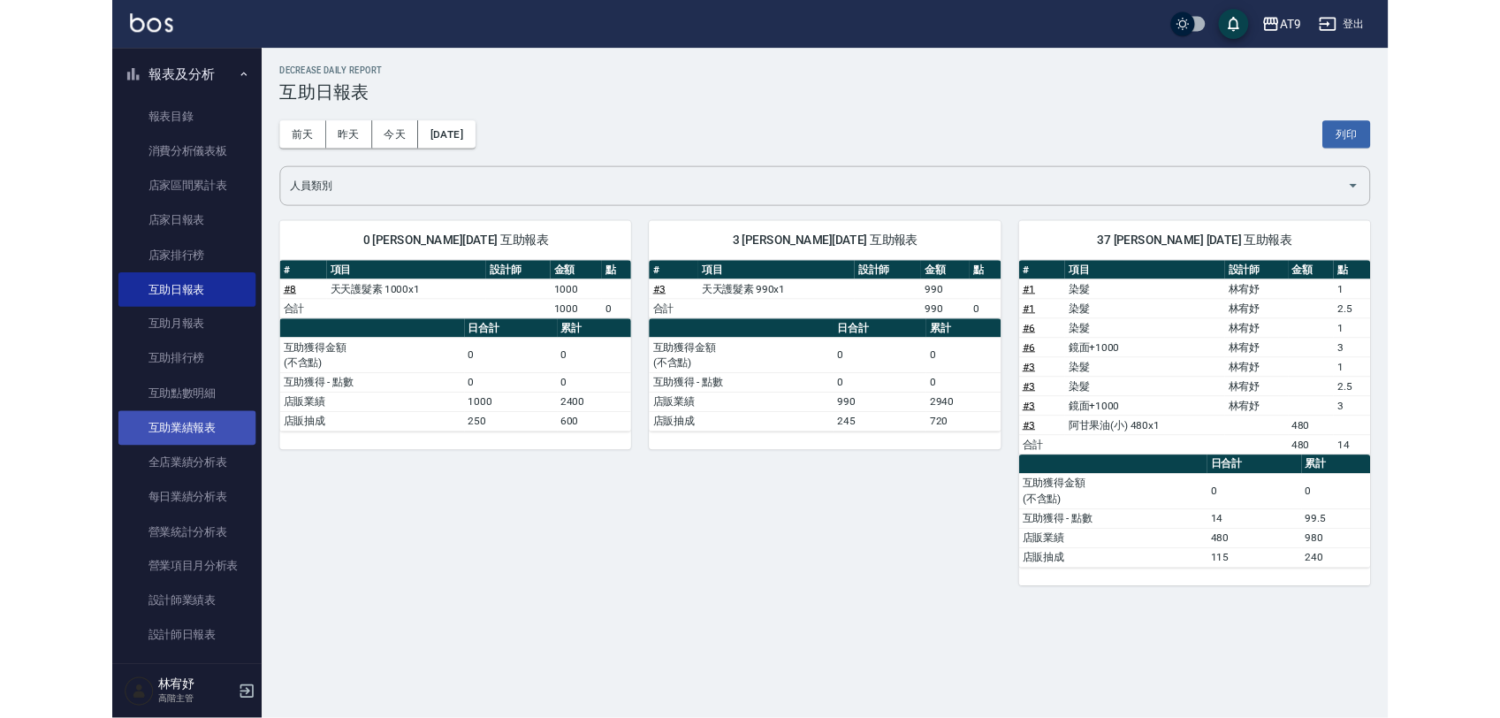
scroll to position [221, 0]
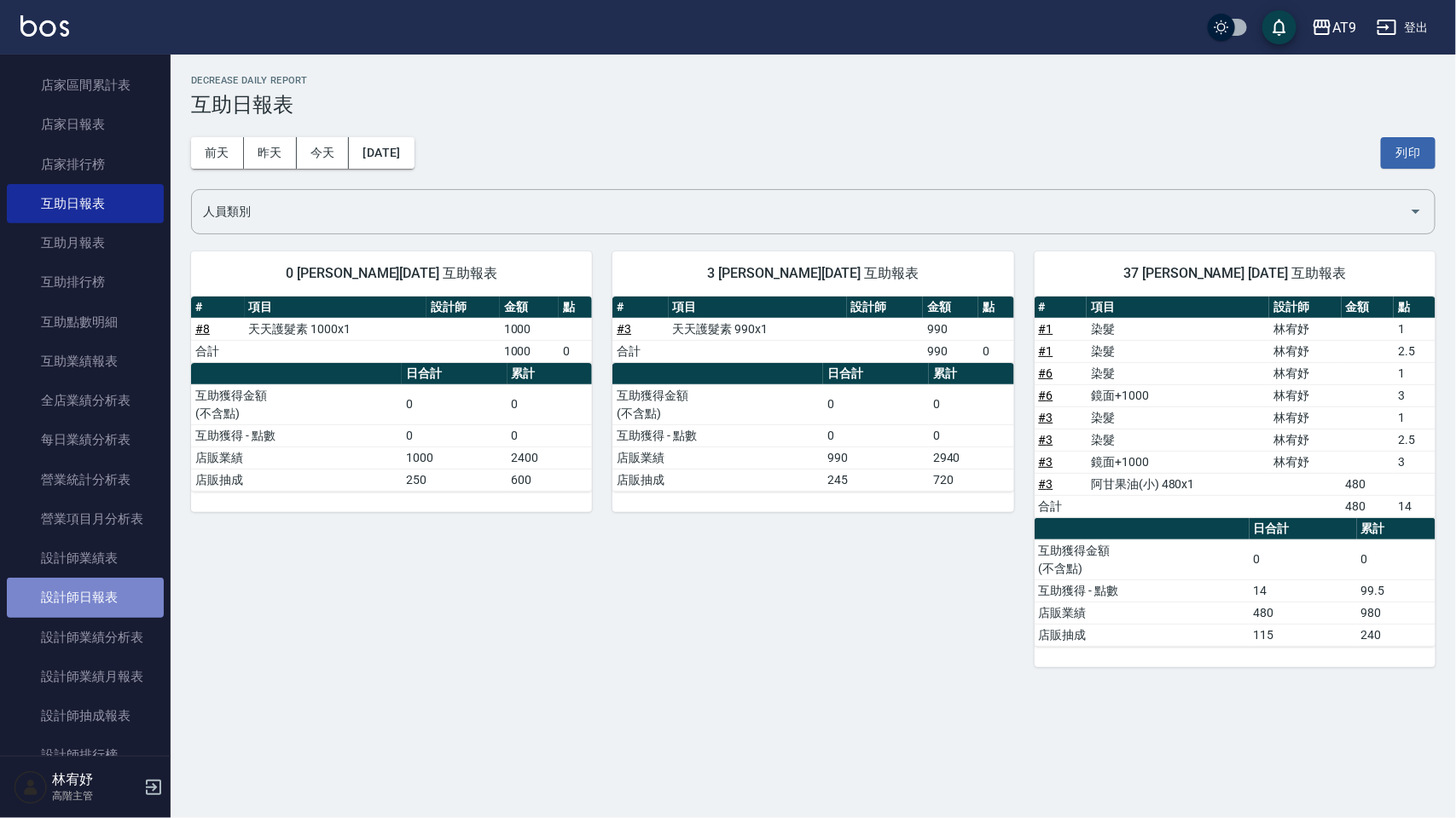
click at [105, 602] on link "設計師日報表" at bounding box center [85, 597] width 157 height 40
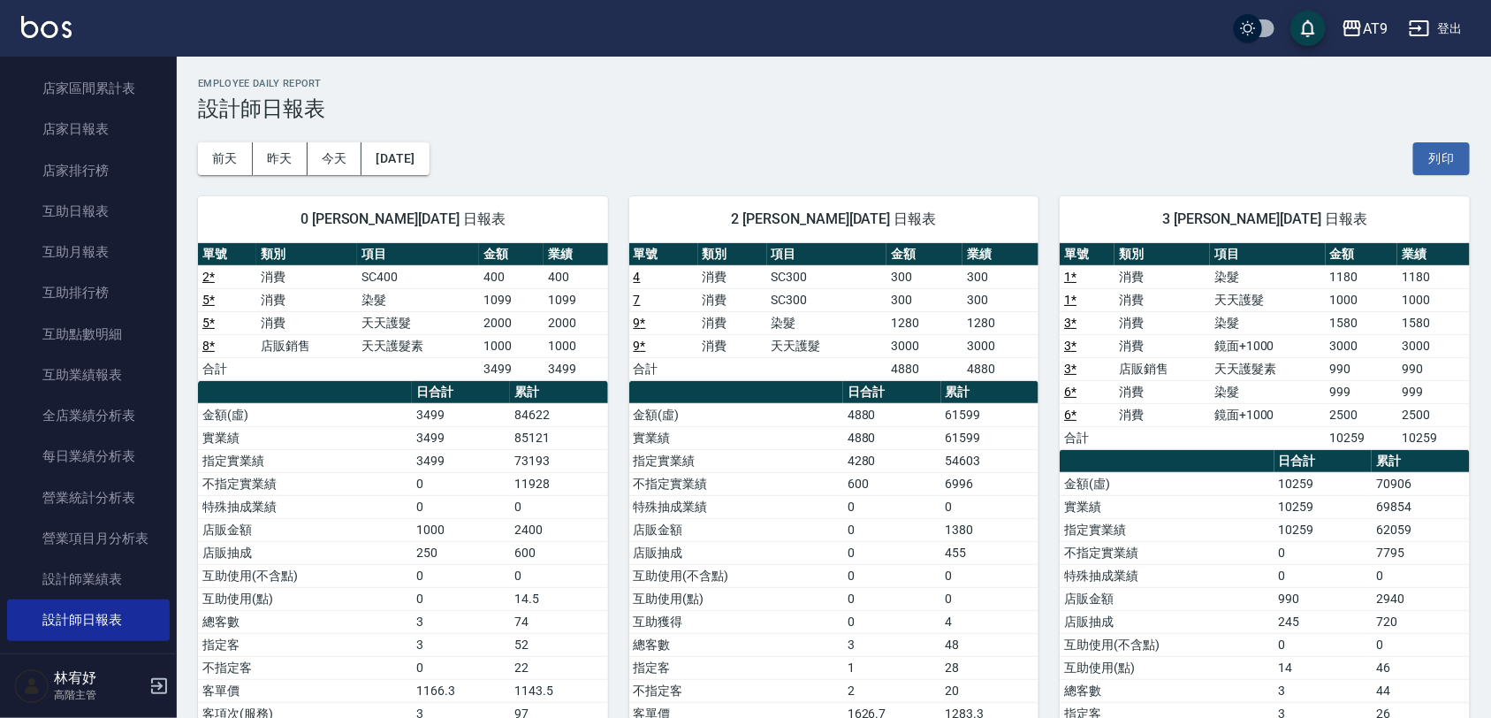
click at [1461, 33] on button "登出" at bounding box center [1436, 28] width 68 height 33
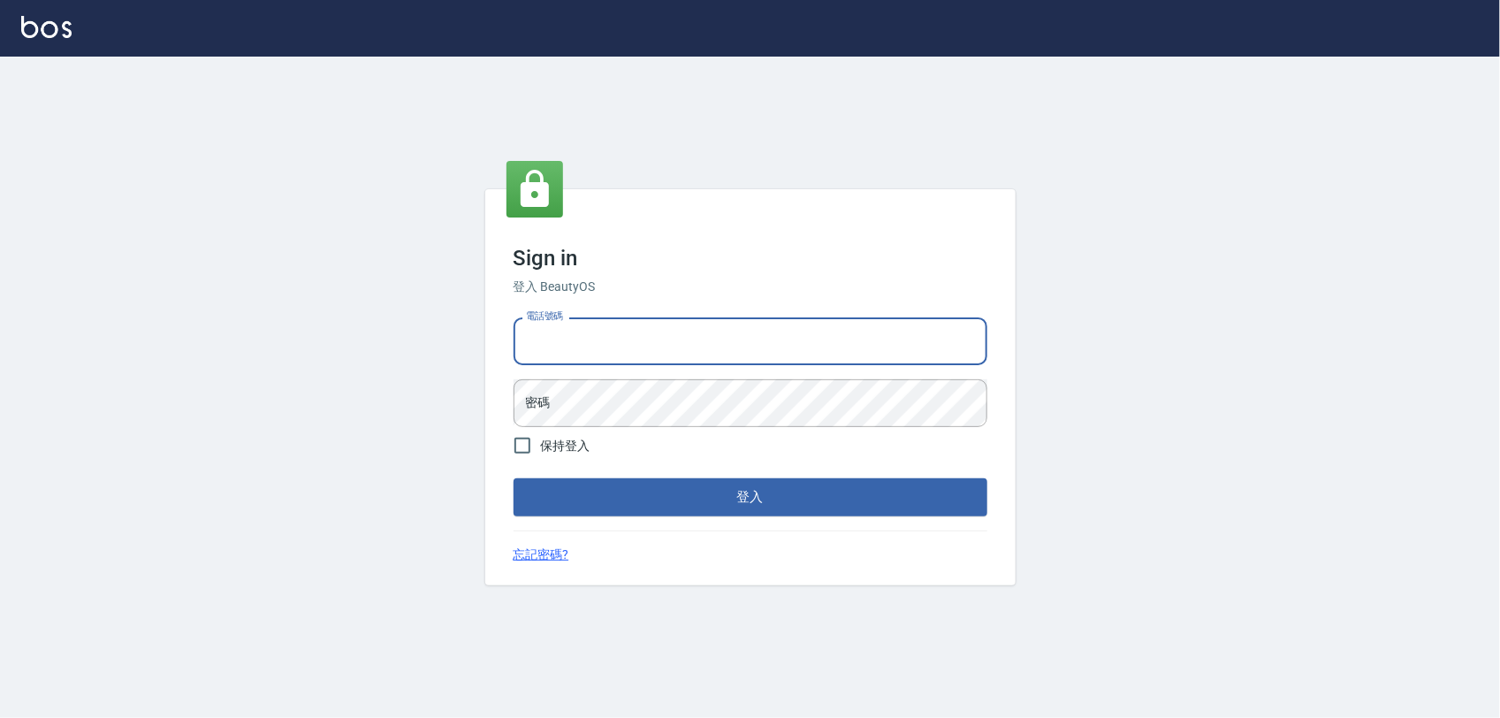
type input "0975151920"
